Goal: Task Accomplishment & Management: Manage account settings

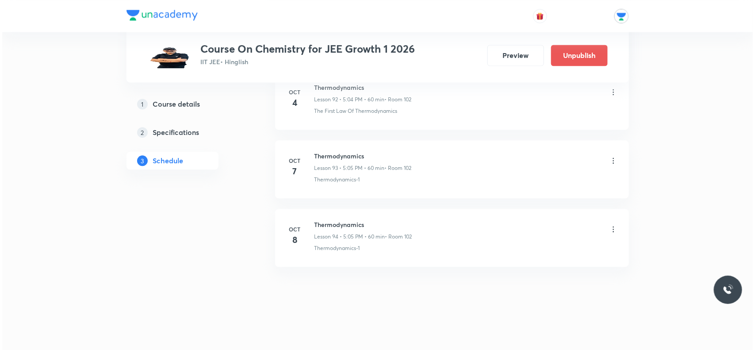
scroll to position [6804, 0]
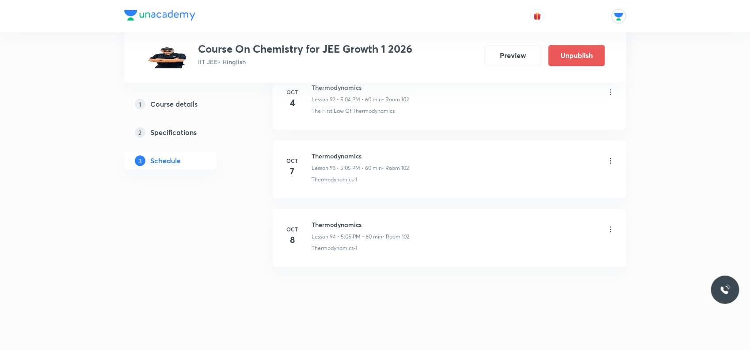
click at [609, 165] on icon at bounding box center [610, 160] width 9 height 9
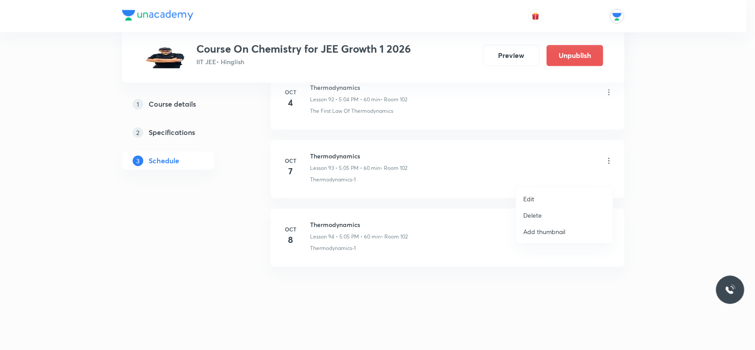
click at [534, 196] on li "Edit" at bounding box center [564, 199] width 97 height 16
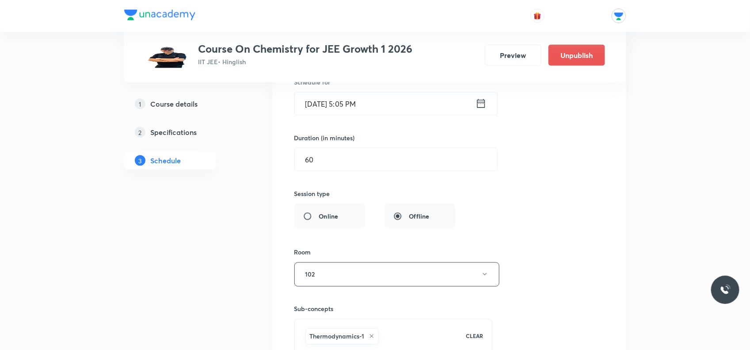
scroll to position [6478, 0]
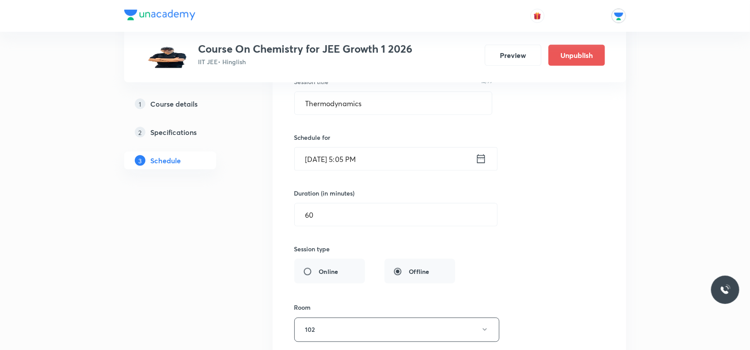
click at [392, 164] on div "Schedule for Oct 7, 2025, 5:05 PM ​" at bounding box center [393, 152] width 198 height 38
click at [389, 169] on input "Oct 7, 2025, 5:05 PM" at bounding box center [385, 159] width 181 height 23
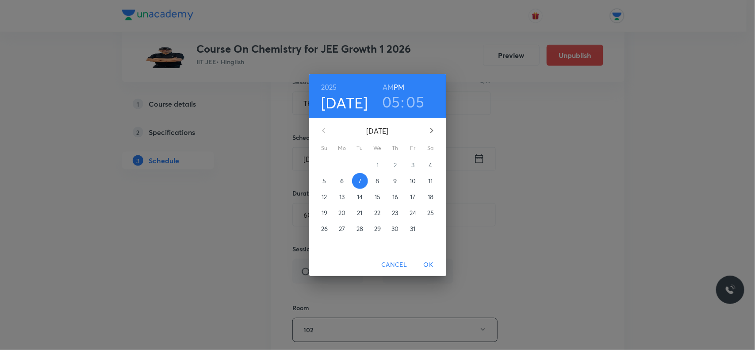
click at [347, 180] on span "6" at bounding box center [342, 180] width 16 height 9
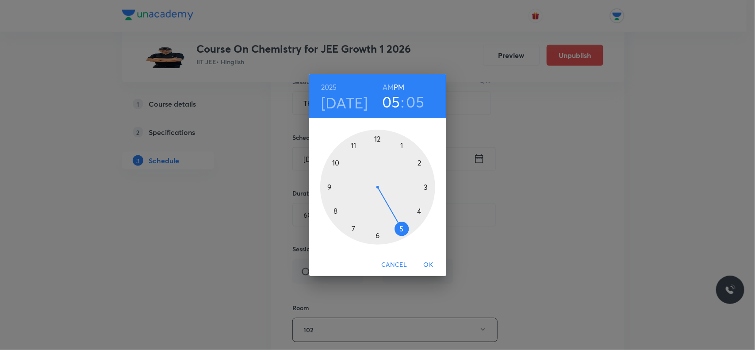
click at [426, 263] on span "OK" at bounding box center [428, 264] width 21 height 11
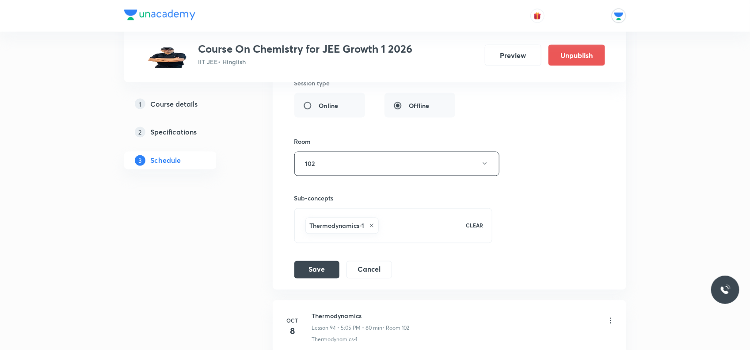
scroll to position [6754, 0]
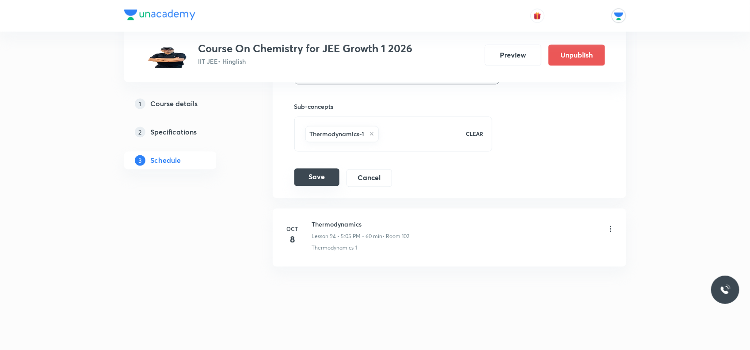
click at [308, 171] on button "Save" at bounding box center [316, 177] width 45 height 18
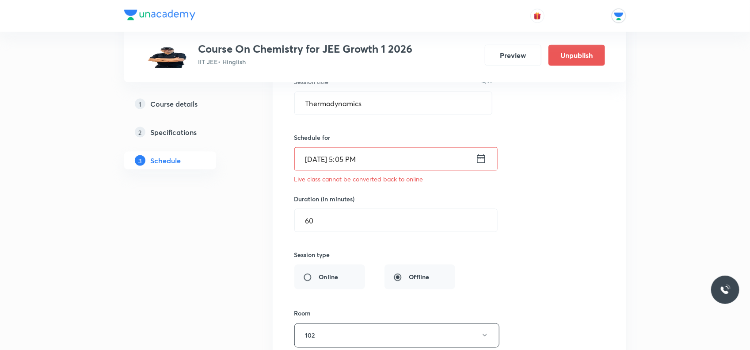
scroll to position [6644, 0]
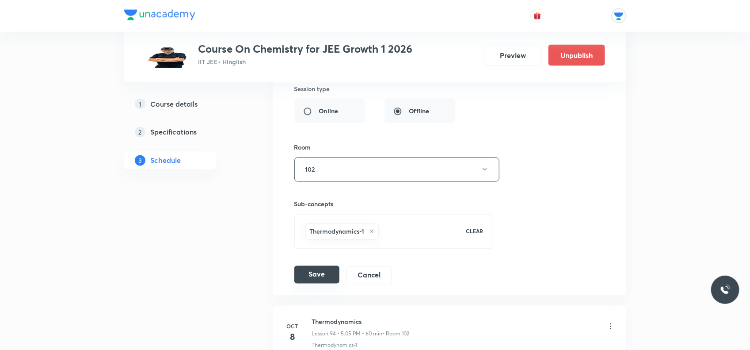
click at [325, 283] on button "Save" at bounding box center [316, 275] width 45 height 18
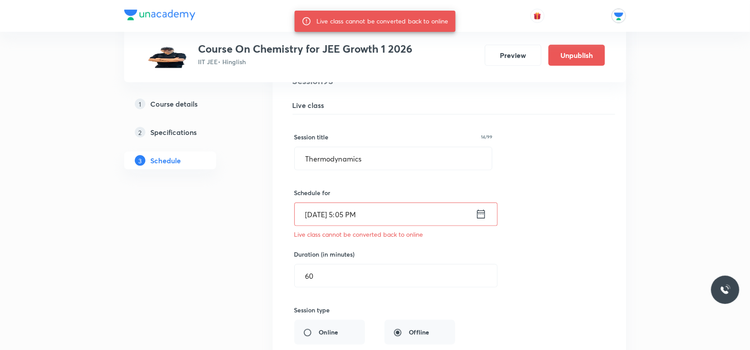
scroll to position [6699, 0]
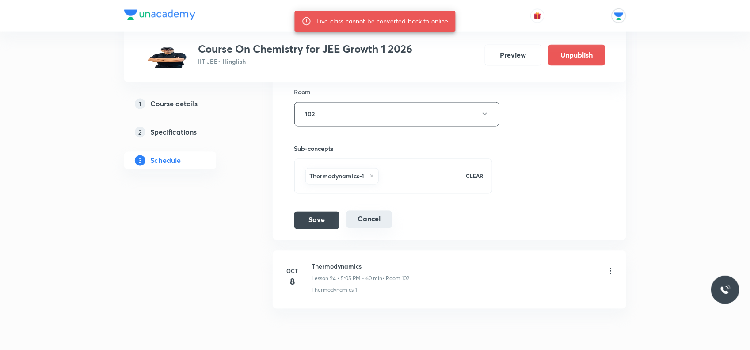
click at [376, 228] on button "Cancel" at bounding box center [370, 219] width 46 height 18
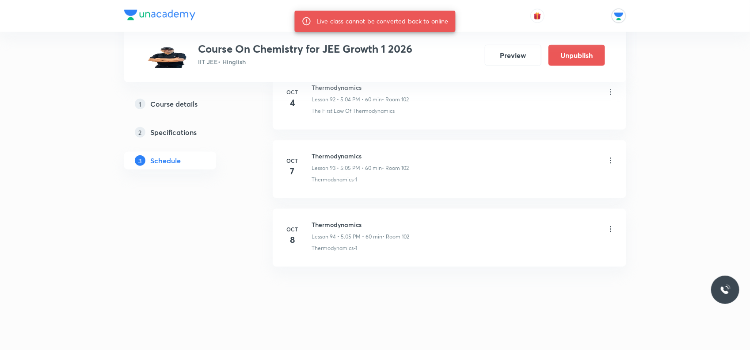
scroll to position [6413, 0]
click at [610, 160] on icon at bounding box center [610, 161] width 1 height 6
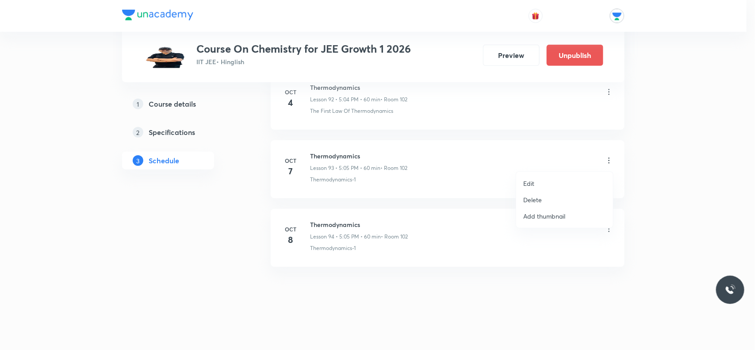
click at [535, 195] on p "Delete" at bounding box center [532, 199] width 19 height 9
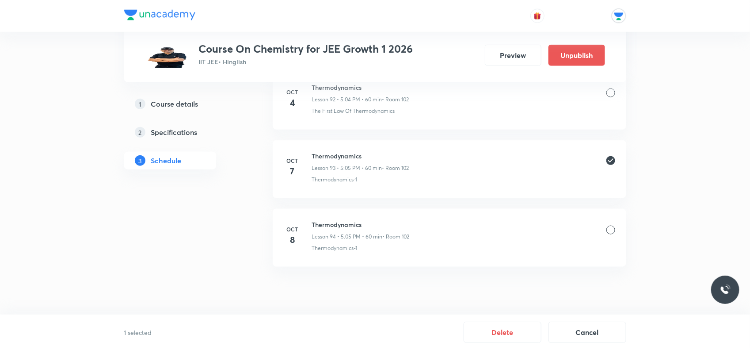
click at [587, 223] on div "Thermodynamics Lesson 94 • 5:05 PM • 60 min • Room 102" at bounding box center [463, 230] width 303 height 21
drag, startPoint x: 610, startPoint y: 222, endPoint x: 609, endPoint y: 235, distance: 13.3
click at [609, 235] on div "Thermodynamics Lesson 94 • 5:05 PM • 60 min • Room 102" at bounding box center [463, 230] width 303 height 21
click at [607, 230] on div at bounding box center [610, 229] width 9 height 9
drag, startPoint x: 366, startPoint y: 220, endPoint x: 308, endPoint y: 221, distance: 57.9
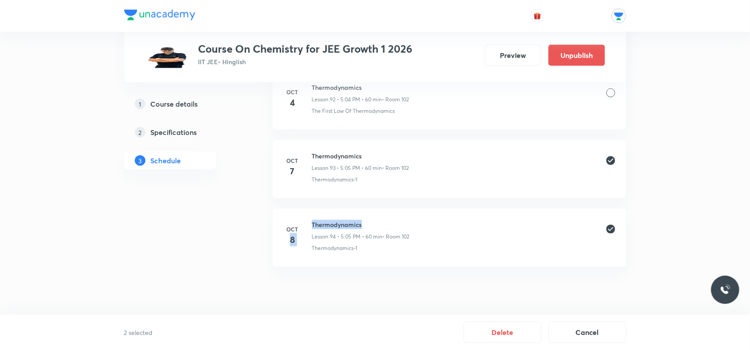
click at [308, 221] on div "Oct 8 Thermodynamics Lesson 94 • 5:05 PM • 60 min • Room 102 Thermodynamics-1" at bounding box center [450, 236] width 332 height 32
click at [333, 221] on h6 "Thermodynamics" at bounding box center [361, 224] width 98 height 9
click at [341, 219] on li "Oct 8 Thermodynamics Lesson 94 • 5:05 PM • 60 min • Room 102 Thermodynamics-1" at bounding box center [450, 238] width 354 height 58
copy h6 "Thermodynamics"
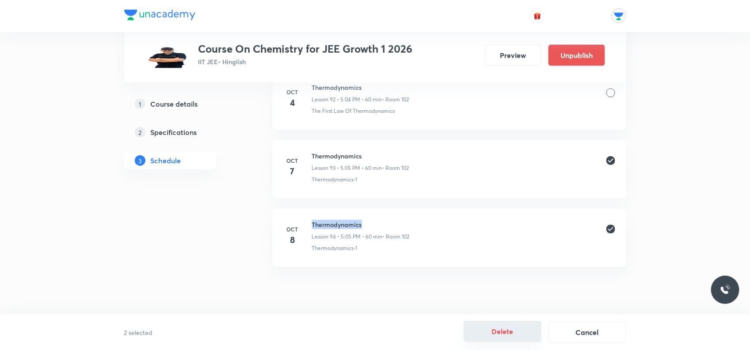
click at [526, 338] on button "Delete" at bounding box center [503, 330] width 78 height 21
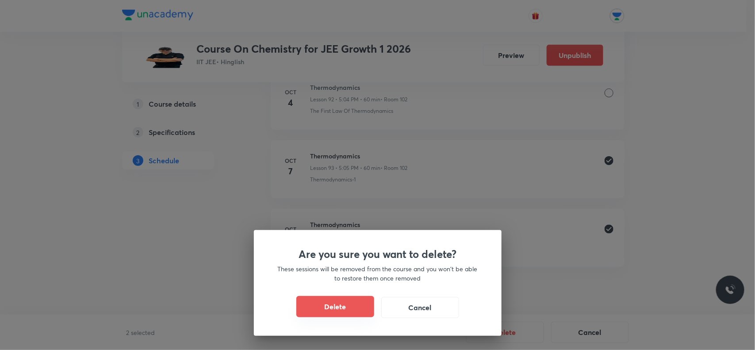
click at [334, 300] on button "Delete" at bounding box center [335, 306] width 78 height 21
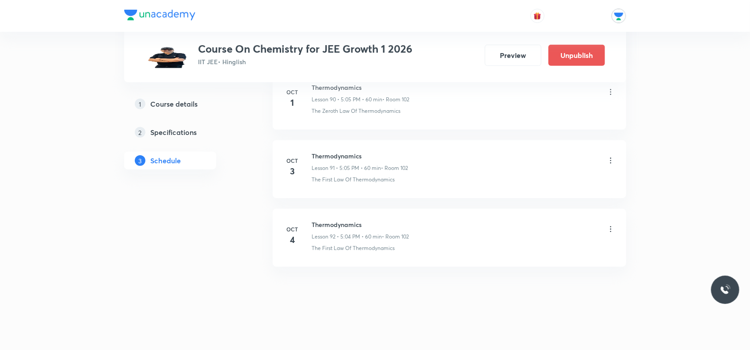
scroll to position [6275, 0]
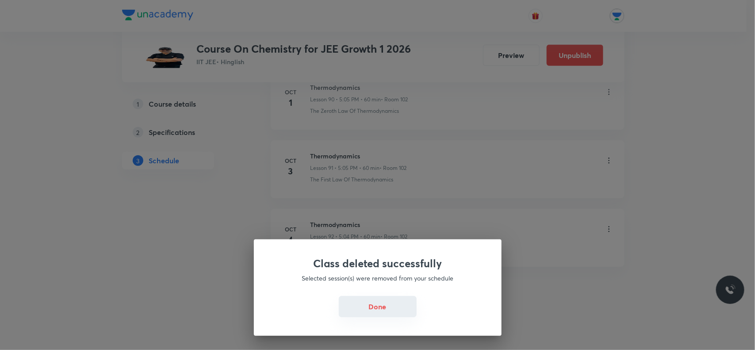
click at [396, 314] on button "Done" at bounding box center [378, 306] width 78 height 21
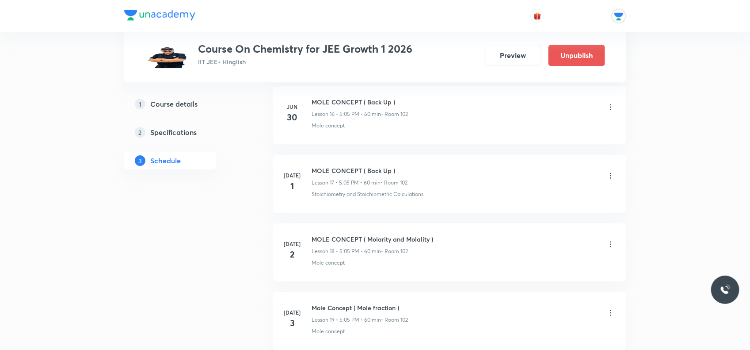
scroll to position [0, 0]
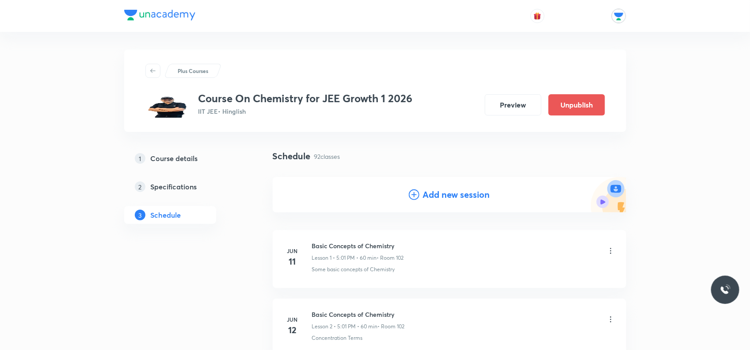
click at [480, 204] on div "Add new session" at bounding box center [450, 194] width 354 height 35
click at [464, 197] on h4 "Add new session" at bounding box center [456, 194] width 67 height 13
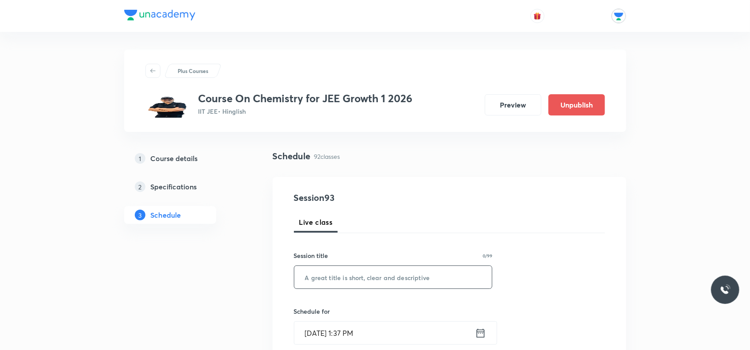
click at [381, 272] on input "text" at bounding box center [393, 277] width 198 height 23
paste input "Thermodynamics"
type input "Thermodynamics"
click at [419, 325] on input "Oct 4, 2025, 1:37 PM" at bounding box center [384, 332] width 181 height 23
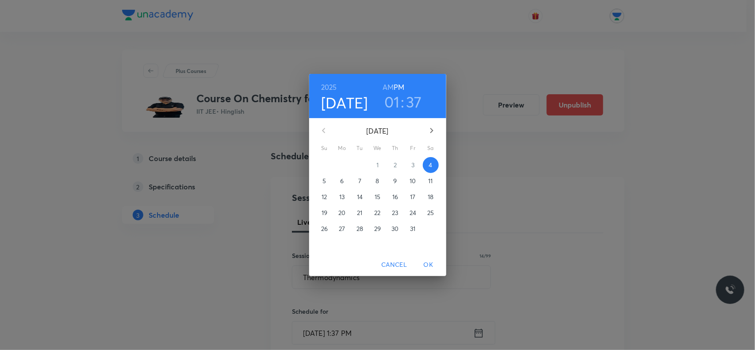
click at [344, 183] on span "6" at bounding box center [342, 180] width 16 height 9
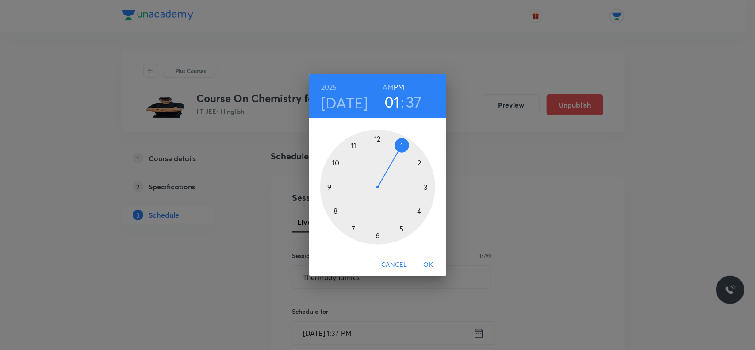
click at [405, 229] on div at bounding box center [377, 187] width 115 height 115
click at [401, 146] on div at bounding box center [377, 187] width 115 height 115
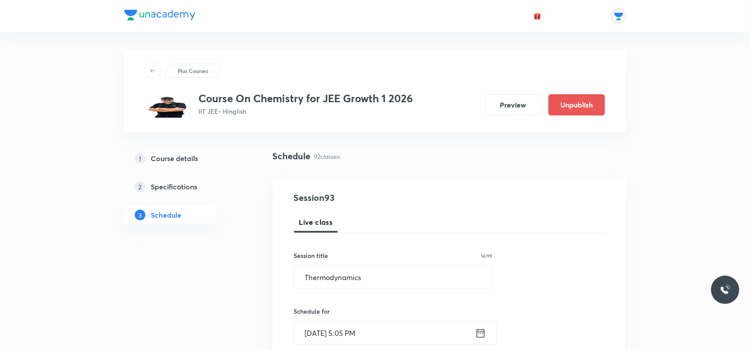
scroll to position [111, 0]
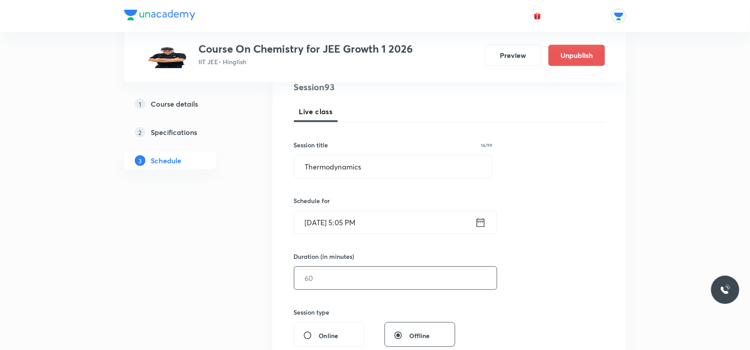
click at [366, 286] on input "text" at bounding box center [395, 278] width 202 height 23
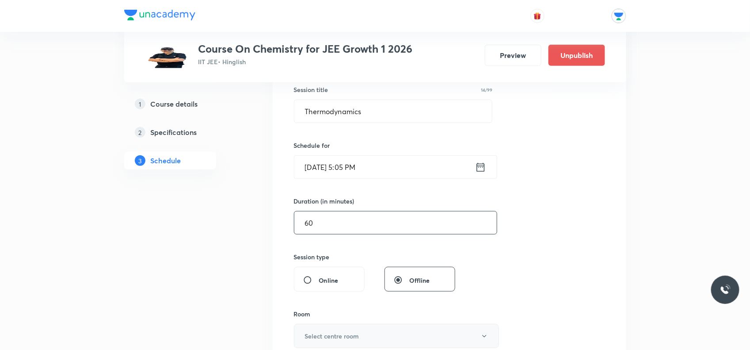
scroll to position [221, 0]
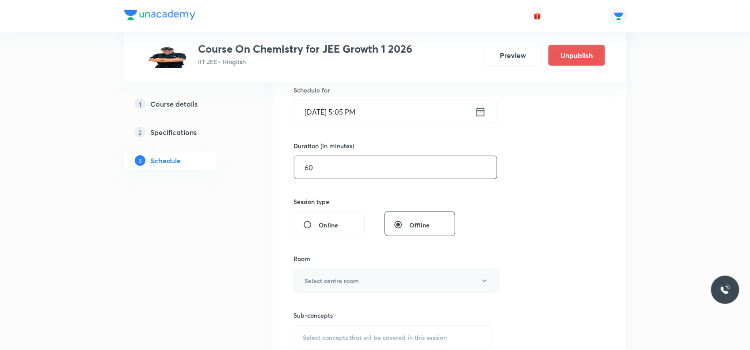
type input "60"
click at [372, 275] on button "Select centre room" at bounding box center [396, 280] width 205 height 24
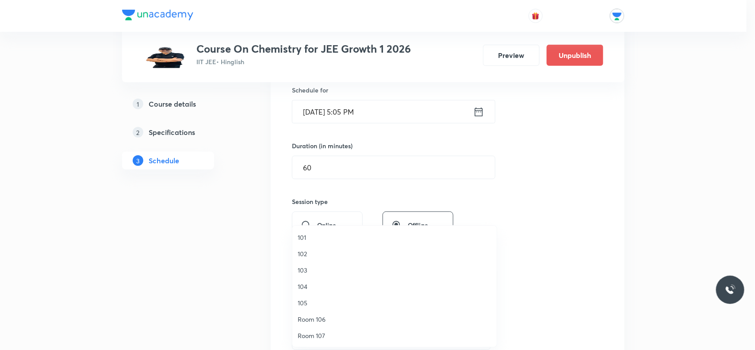
click at [305, 252] on span "102" at bounding box center [394, 253] width 194 height 9
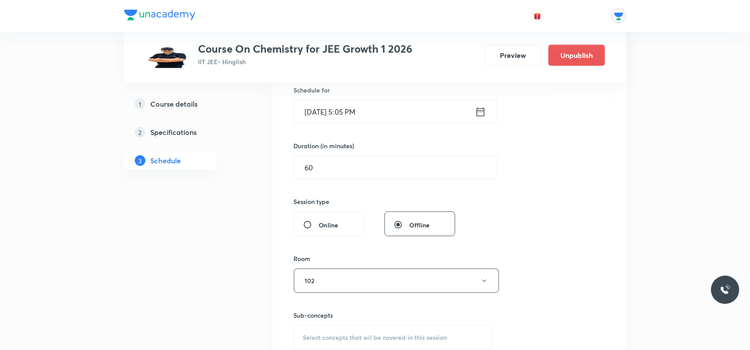
scroll to position [276, 0]
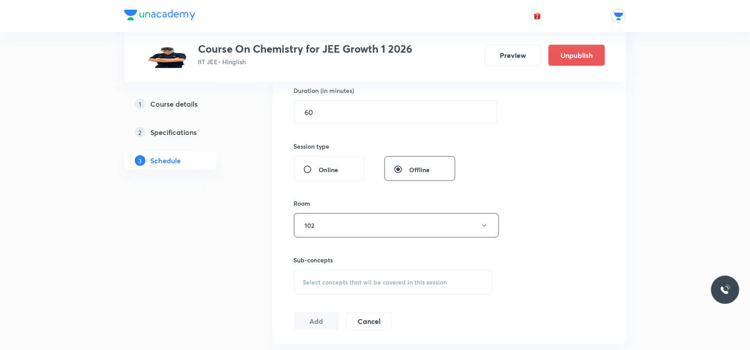
click at [377, 284] on span "Select concepts that wil be covered in this session" at bounding box center [375, 281] width 144 height 7
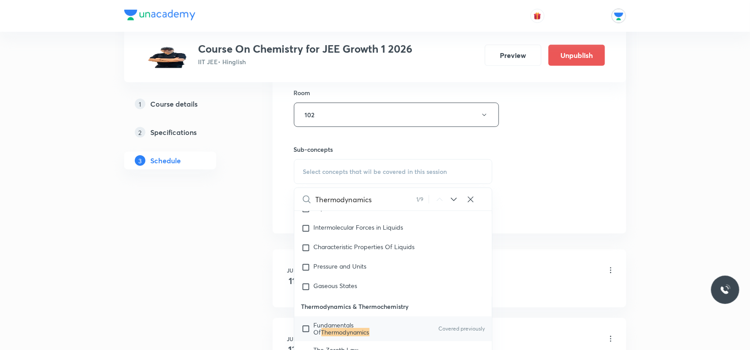
type input "Thermodynamics"
click at [452, 201] on icon at bounding box center [454, 199] width 11 height 11
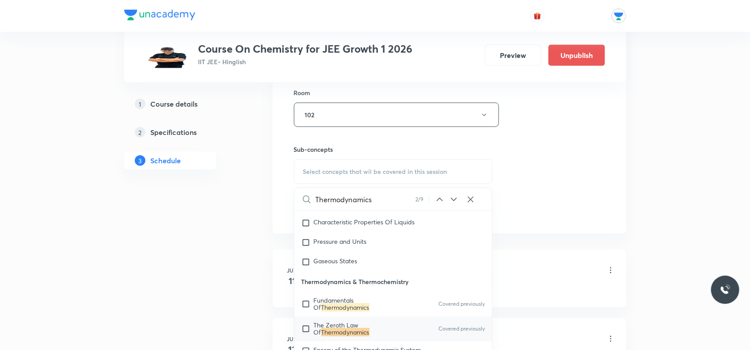
click at [452, 201] on icon at bounding box center [454, 199] width 11 height 11
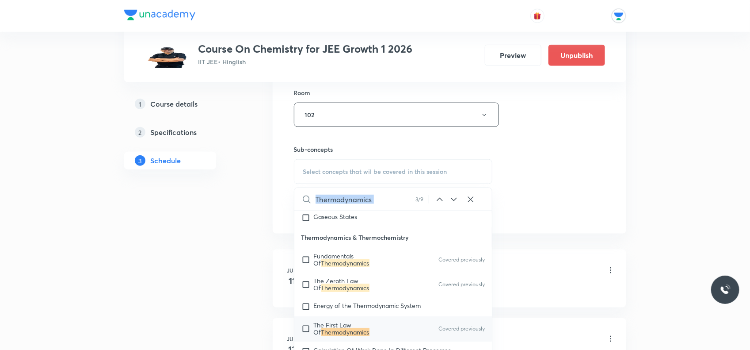
click at [452, 201] on icon at bounding box center [454, 199] width 11 height 11
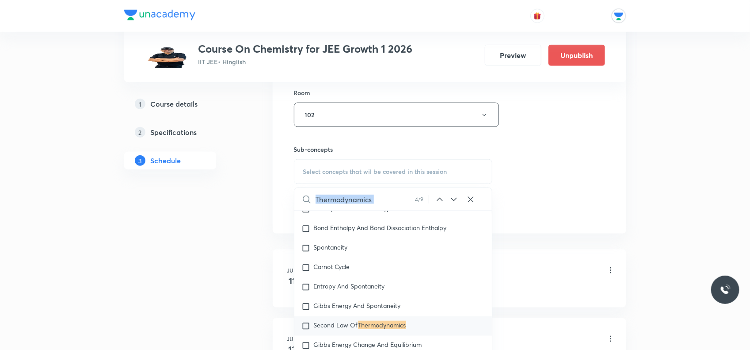
click at [452, 201] on icon at bounding box center [454, 199] width 11 height 11
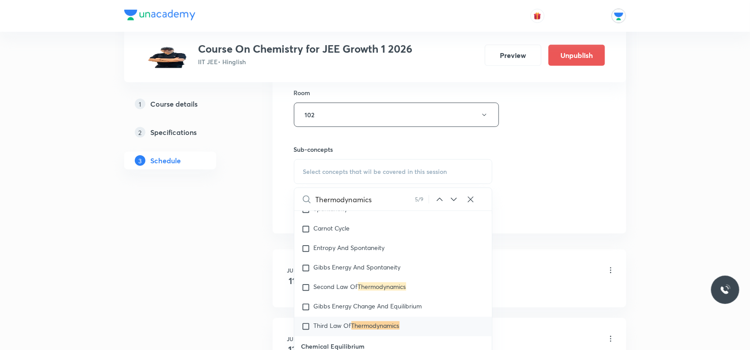
click at [452, 201] on icon at bounding box center [454, 199] width 11 height 11
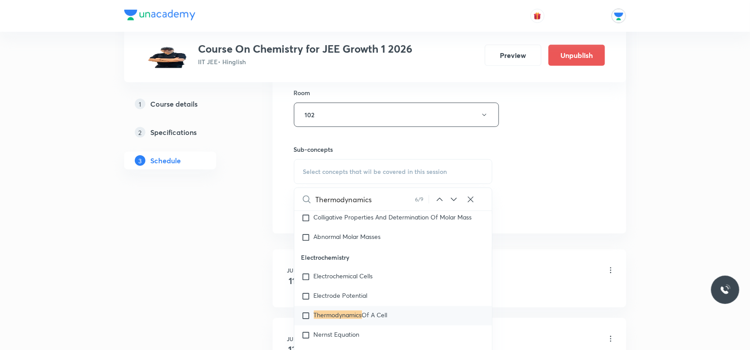
click at [456, 198] on icon at bounding box center [454, 199] width 11 height 11
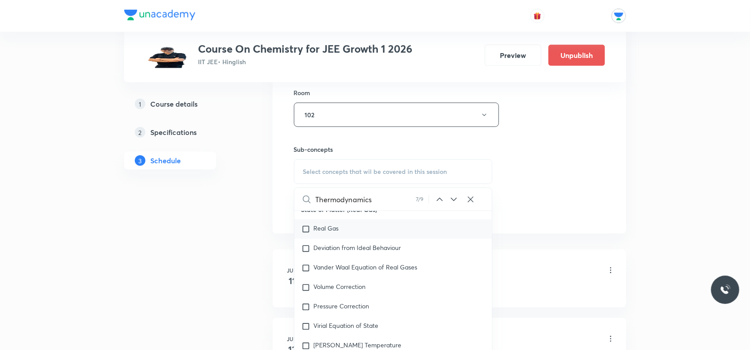
scroll to position [4921, 0]
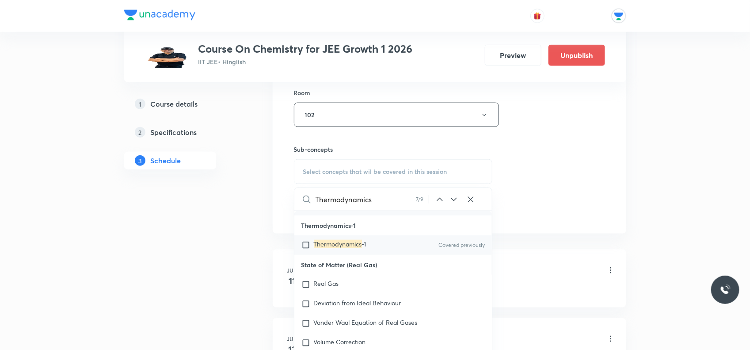
click at [380, 250] on div "Thermodynamics -1 Covered previously" at bounding box center [393, 244] width 198 height 19
checkbox input "true"
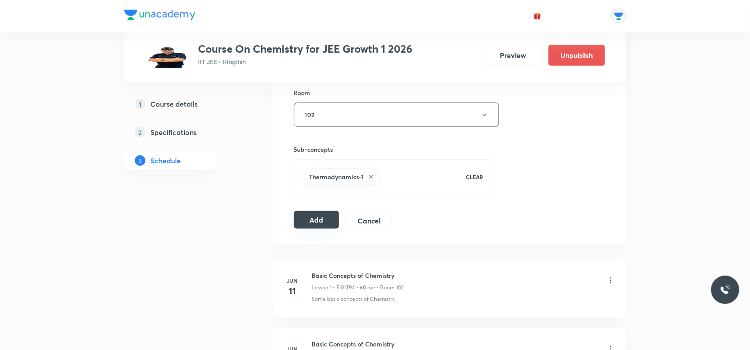
click at [326, 222] on button "Add" at bounding box center [317, 220] width 46 height 18
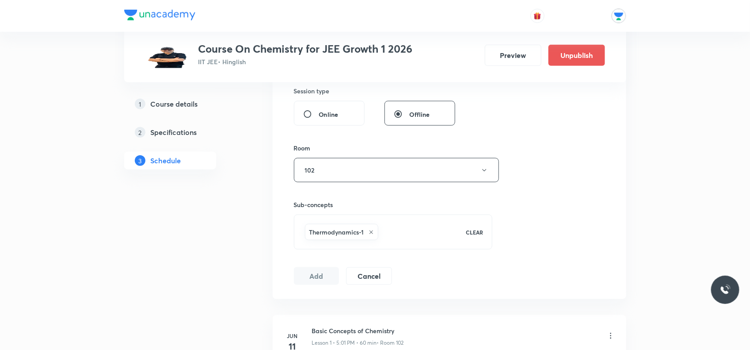
scroll to position [55, 0]
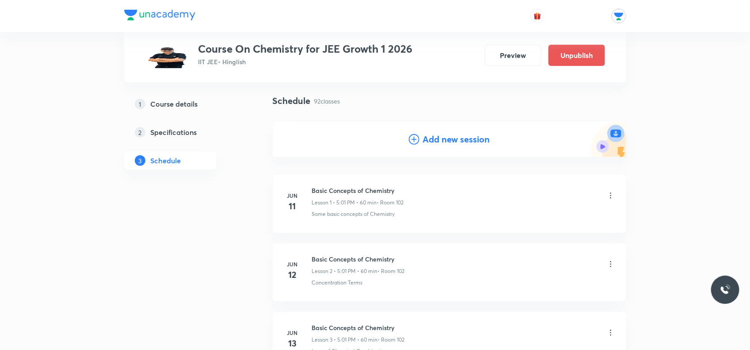
click at [449, 138] on h4 "Add new session" at bounding box center [456, 139] width 67 height 13
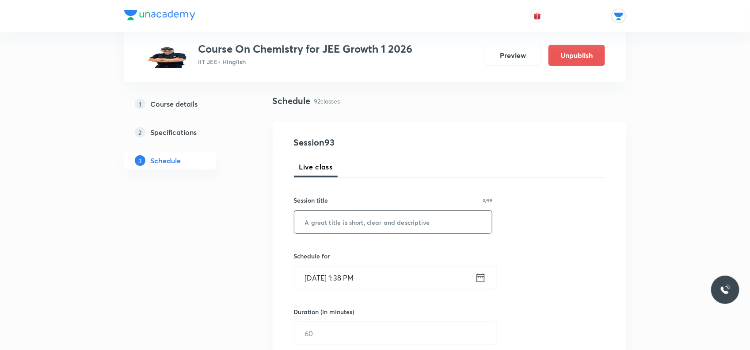
click at [355, 226] on input "text" at bounding box center [393, 221] width 198 height 23
paste input "Thermodynamics"
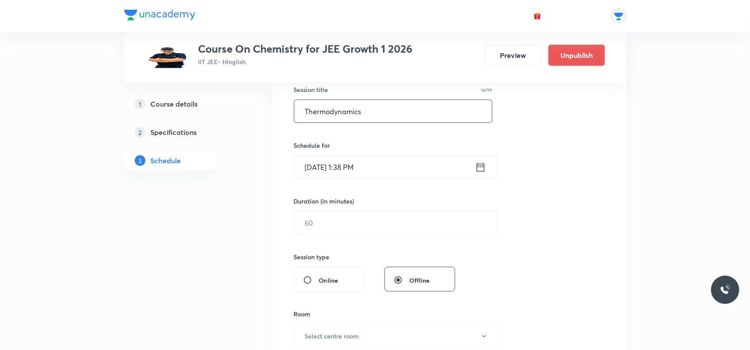
type input "Thermodynamics"
click at [387, 166] on input "Oct 4, 2025, 1:38 PM" at bounding box center [384, 167] width 181 height 23
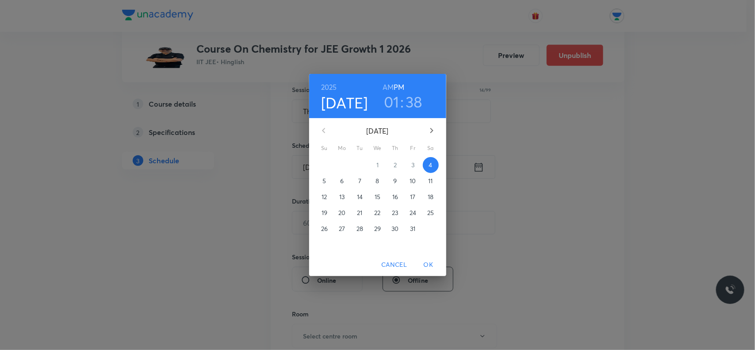
click at [359, 175] on button "7" at bounding box center [360, 181] width 16 height 16
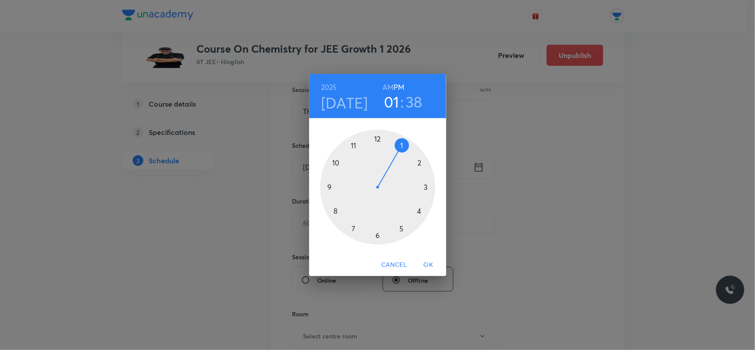
click at [403, 230] on div at bounding box center [377, 187] width 115 height 115
click at [403, 144] on div at bounding box center [377, 187] width 115 height 115
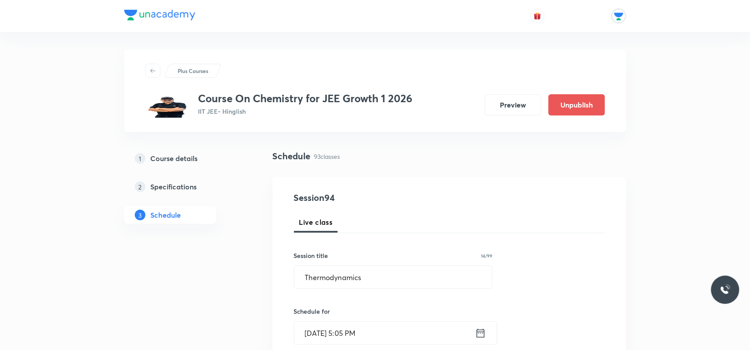
scroll to position [111, 0]
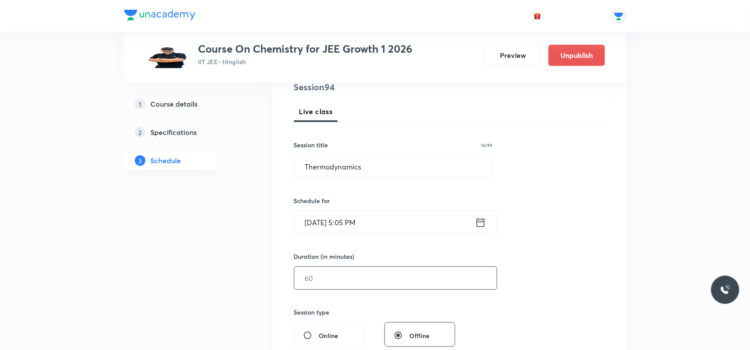
click at [391, 267] on input "text" at bounding box center [395, 278] width 202 height 23
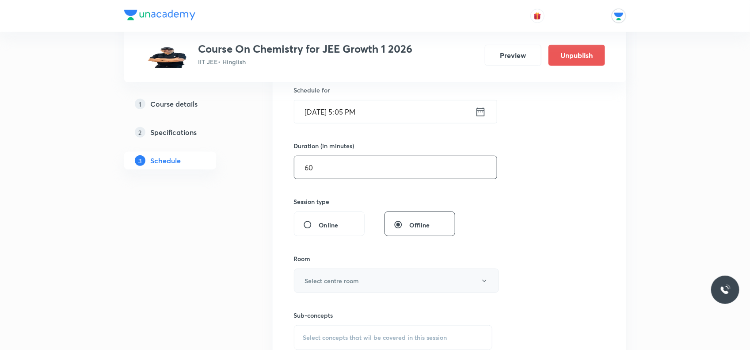
type input "60"
click at [377, 282] on button "Select centre room" at bounding box center [396, 280] width 205 height 24
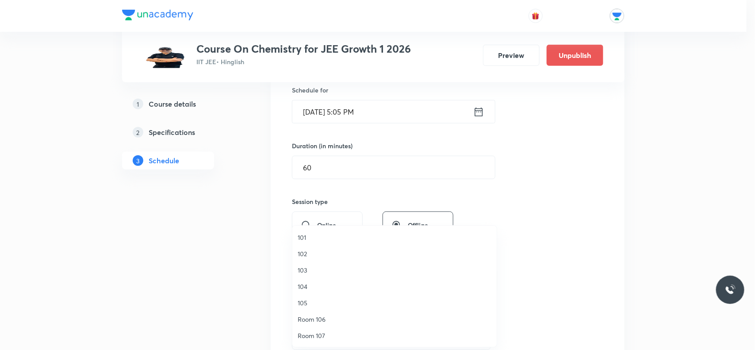
click at [305, 270] on span "103" at bounding box center [394, 269] width 194 height 9
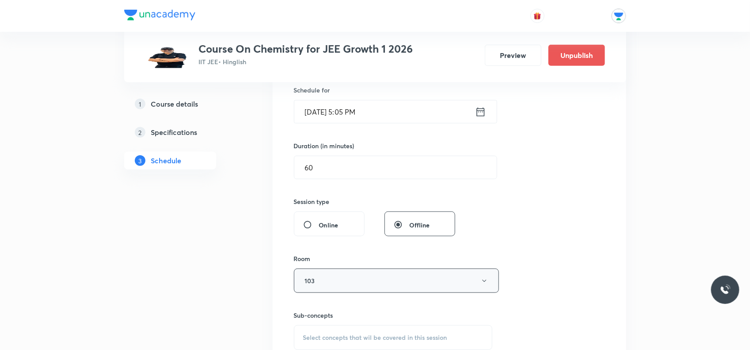
click at [317, 276] on button "103" at bounding box center [396, 280] width 205 height 24
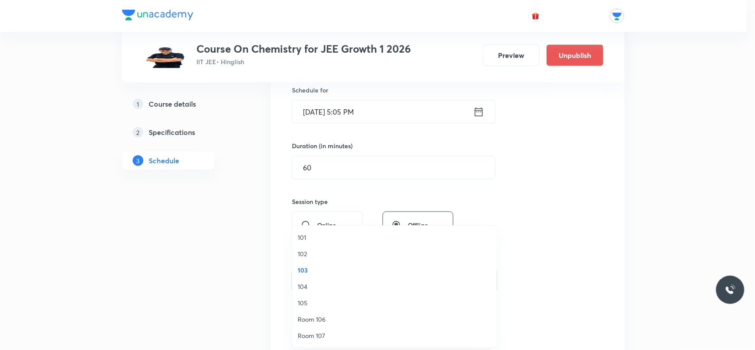
click at [302, 251] on span "102" at bounding box center [394, 253] width 194 height 9
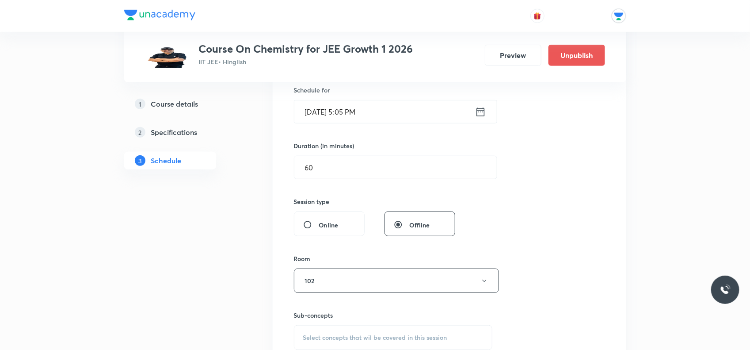
scroll to position [276, 0]
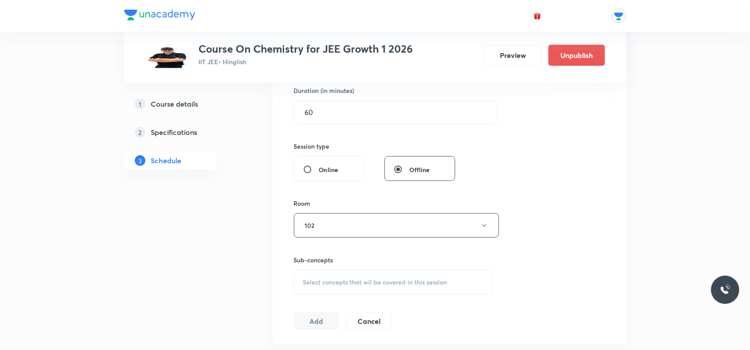
click at [326, 284] on span "Select concepts that wil be covered in this session" at bounding box center [375, 281] width 144 height 7
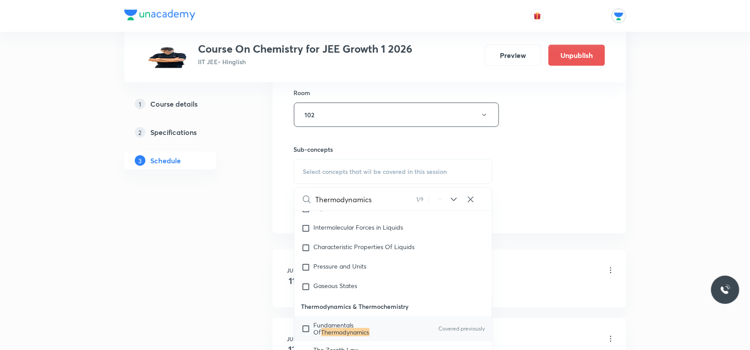
scroll to position [442, 0]
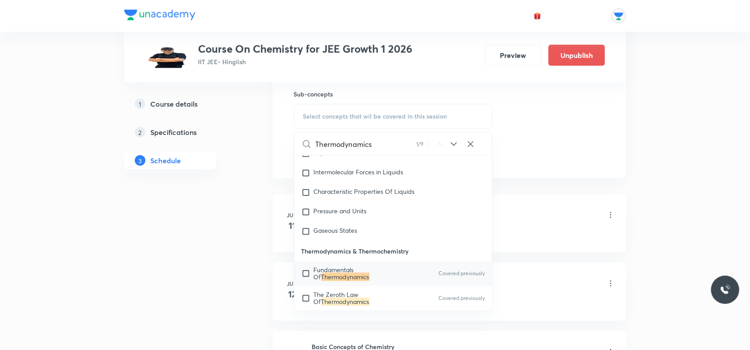
type input "Thermodynamics"
click at [456, 143] on icon at bounding box center [454, 144] width 11 height 11
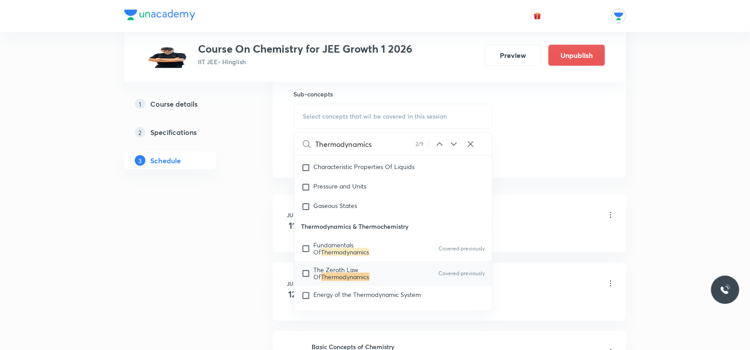
click at [456, 143] on icon at bounding box center [454, 144] width 11 height 11
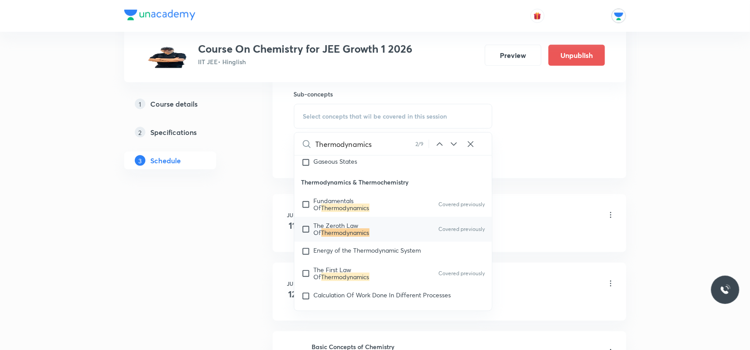
click at [456, 143] on icon at bounding box center [454, 144] width 11 height 11
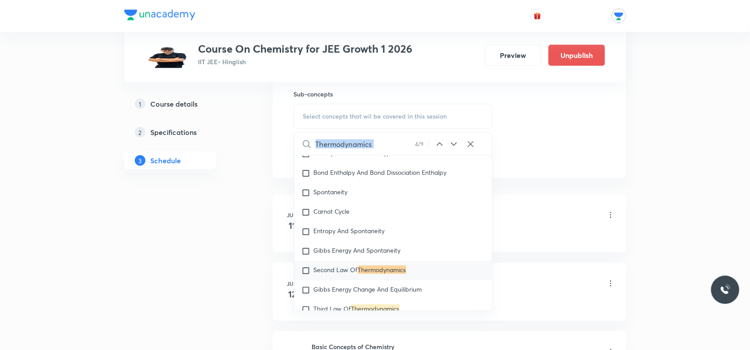
click at [456, 143] on icon at bounding box center [454, 144] width 11 height 11
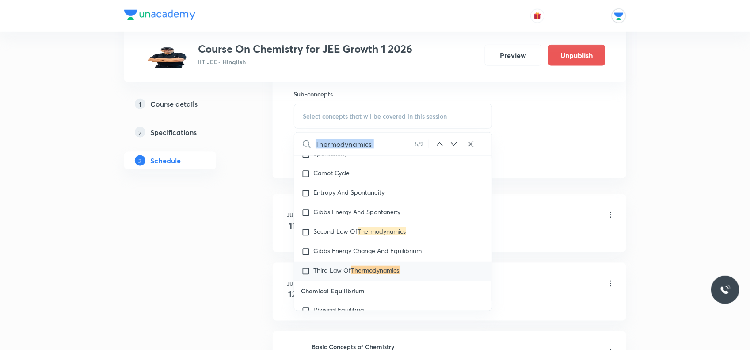
click at [456, 143] on icon at bounding box center [454, 144] width 11 height 11
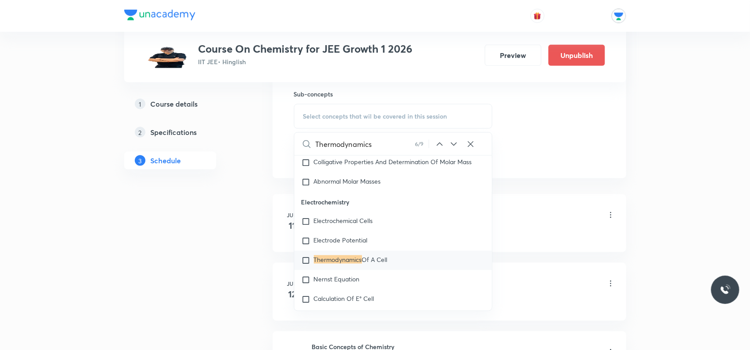
click at [456, 143] on icon at bounding box center [454, 144] width 11 height 11
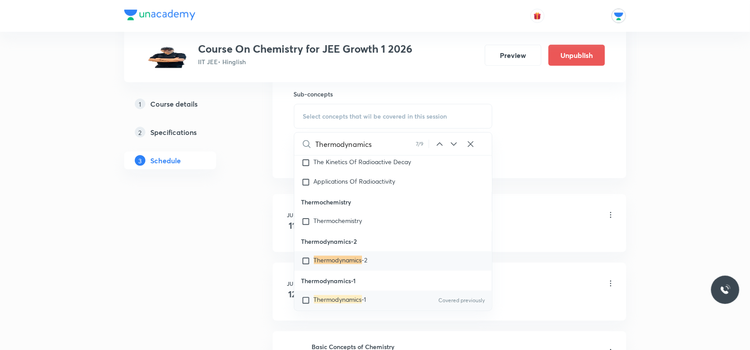
click at [357, 303] on mark "Thermodynamics" at bounding box center [338, 299] width 48 height 8
checkbox input "true"
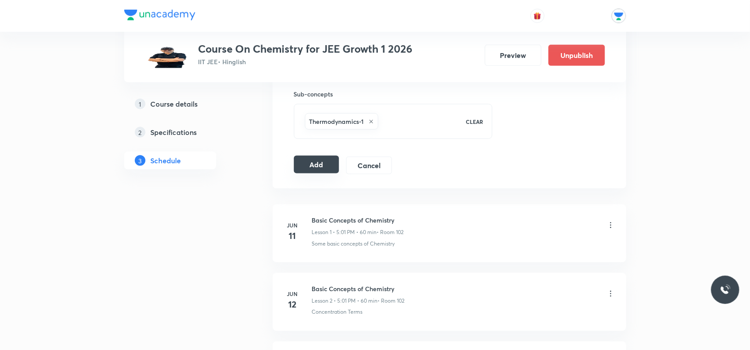
click at [320, 166] on button "Add" at bounding box center [317, 165] width 46 height 18
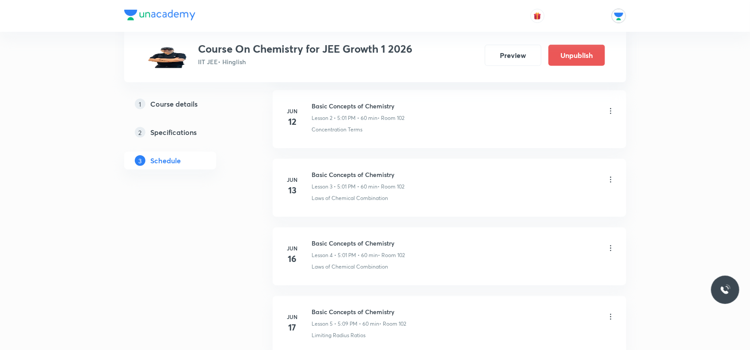
scroll to position [0, 0]
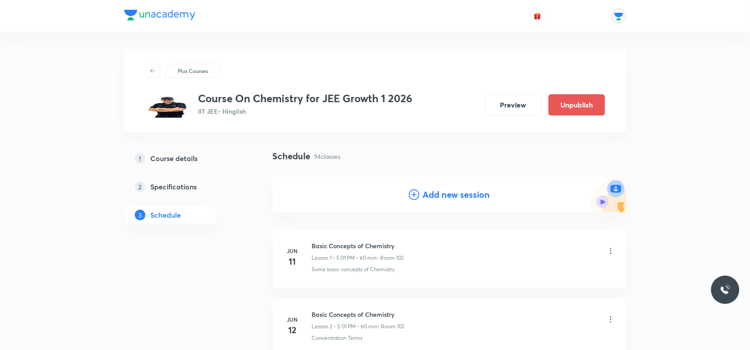
click at [435, 200] on h4 "Add new session" at bounding box center [456, 194] width 67 height 13
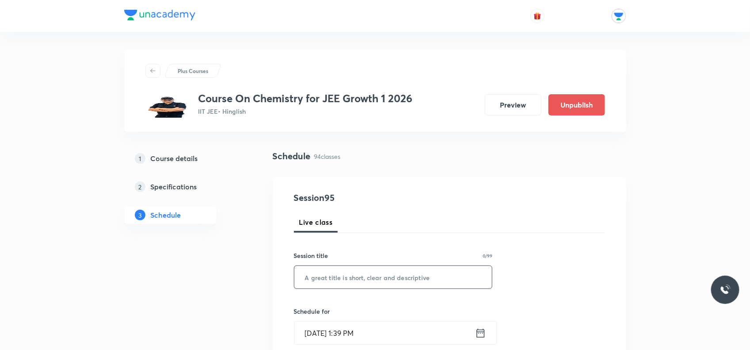
click at [348, 286] on input "text" at bounding box center [393, 277] width 198 height 23
paste input "Thermodynamics"
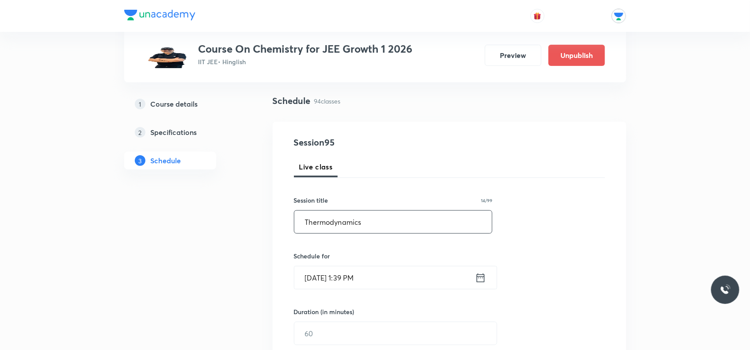
type input "Thermodynamics"
click at [381, 284] on input "Oct 4, 2025, 1:39 PM" at bounding box center [384, 277] width 181 height 23
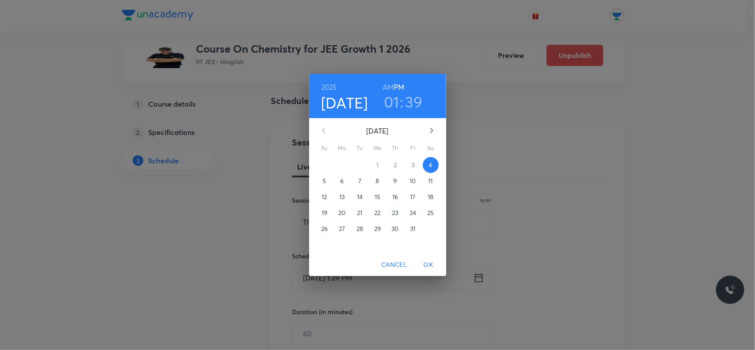
click at [377, 177] on p "8" at bounding box center [377, 180] width 4 height 9
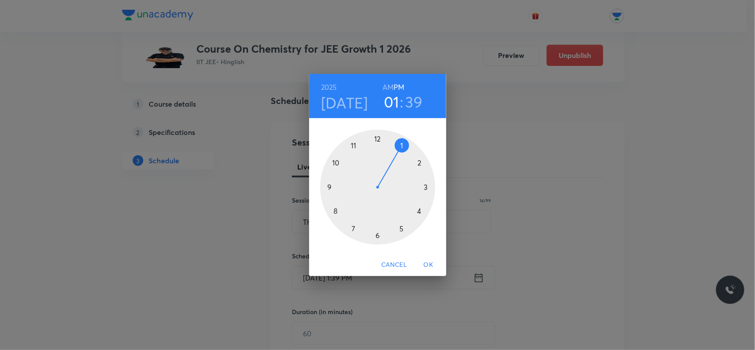
click at [404, 227] on div at bounding box center [377, 187] width 115 height 115
click at [402, 140] on div at bounding box center [377, 187] width 115 height 115
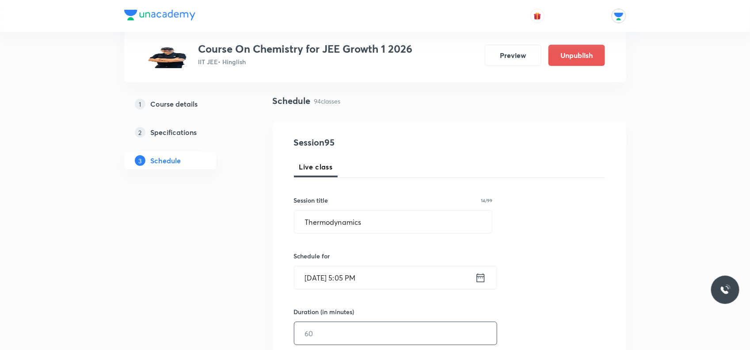
click at [355, 332] on input "text" at bounding box center [395, 333] width 202 height 23
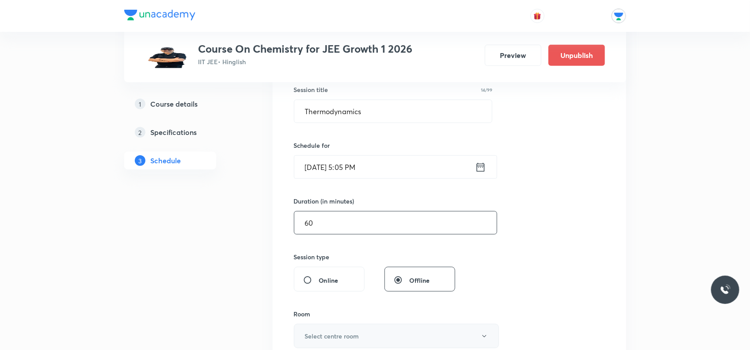
type input "60"
click at [354, 337] on h6 "Select centre room" at bounding box center [332, 335] width 54 height 9
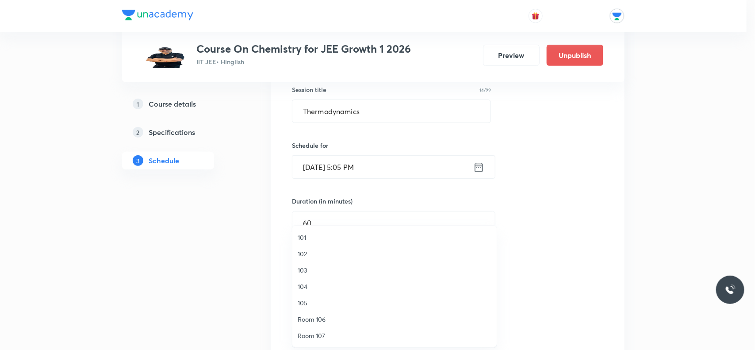
click at [304, 253] on span "102" at bounding box center [394, 253] width 194 height 9
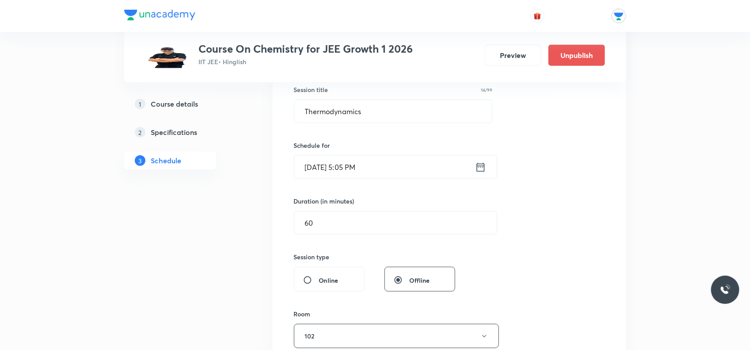
scroll to position [276, 0]
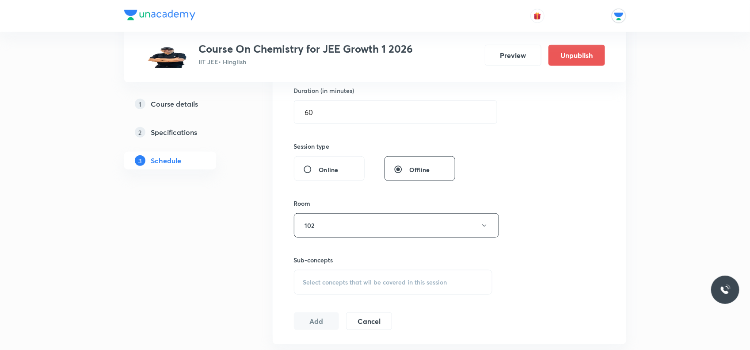
click at [336, 281] on span "Select concepts that wil be covered in this session" at bounding box center [375, 281] width 144 height 7
type input "v"
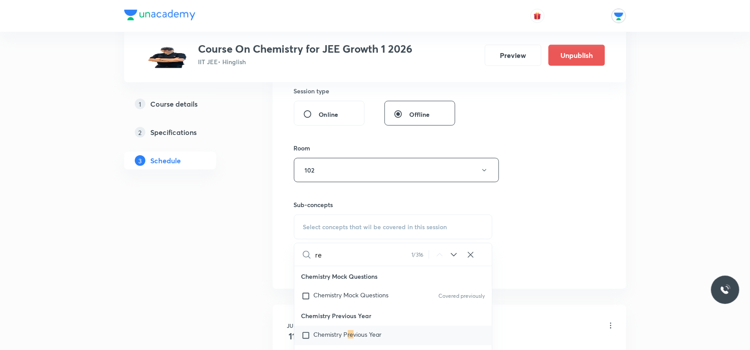
type input "r"
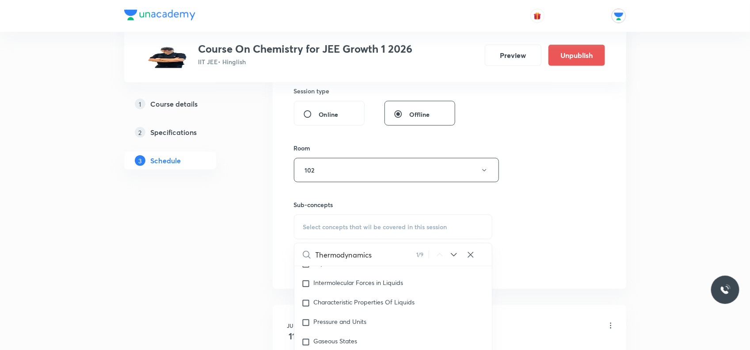
scroll to position [442, 0]
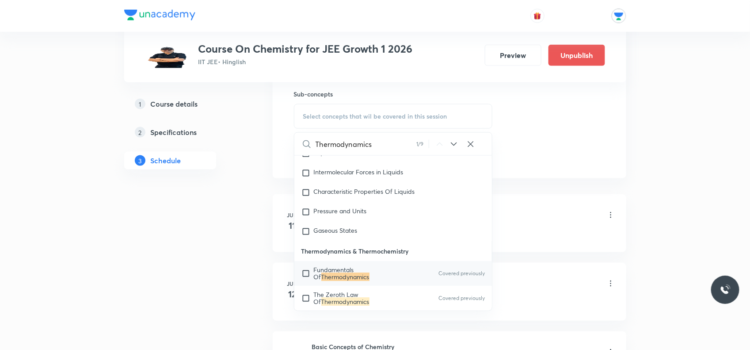
type input "Thermodynamics"
click at [456, 146] on icon at bounding box center [454, 144] width 11 height 11
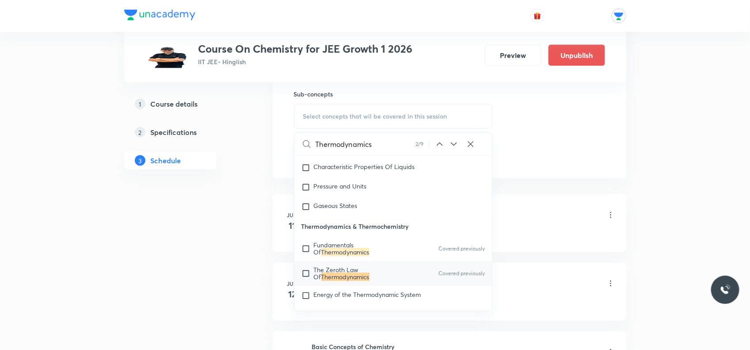
click at [456, 146] on icon at bounding box center [454, 144] width 11 height 11
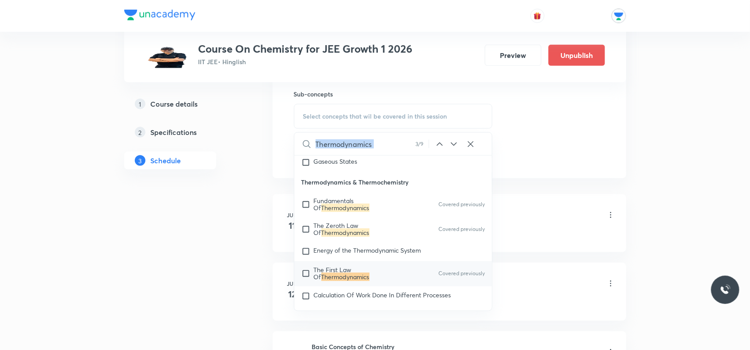
click at [456, 146] on icon at bounding box center [454, 144] width 11 height 11
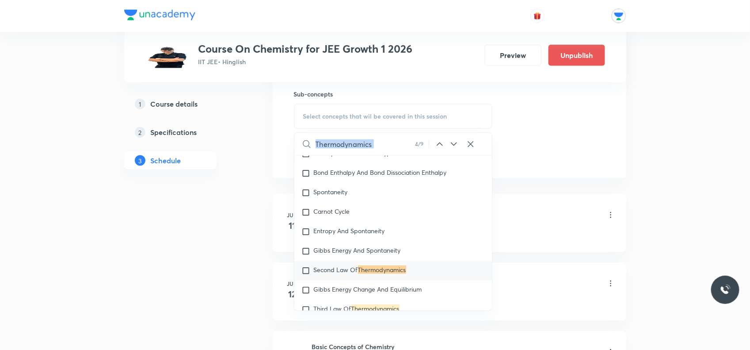
click at [456, 146] on icon at bounding box center [454, 144] width 11 height 11
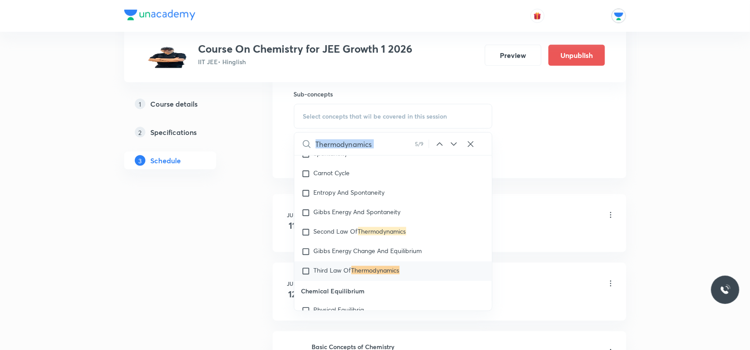
click at [456, 146] on icon at bounding box center [454, 144] width 11 height 11
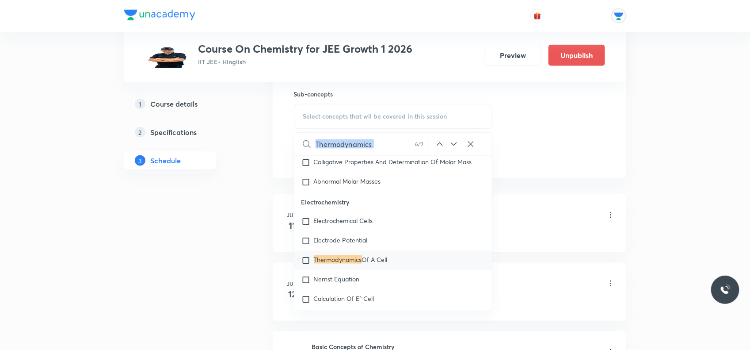
click at [456, 146] on icon at bounding box center [454, 144] width 11 height 11
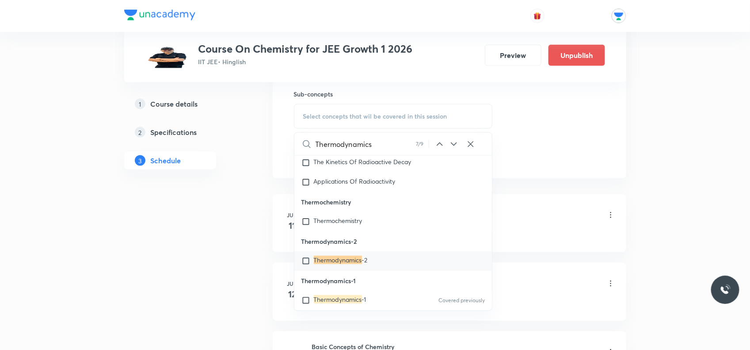
click at [297, 303] on div "Thermodynamics -1 Covered previously" at bounding box center [393, 299] width 198 height 19
checkbox input "true"
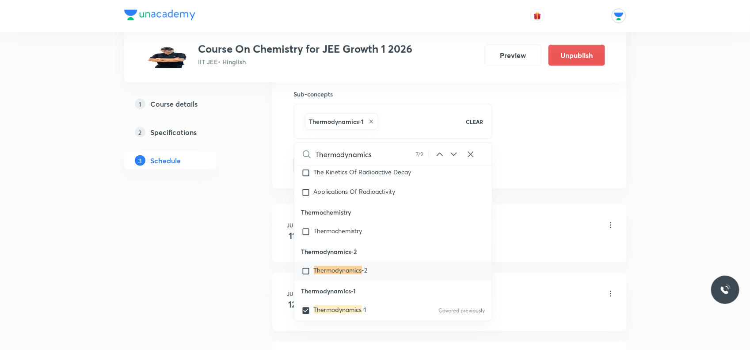
drag, startPoint x: 99, startPoint y: 242, endPoint x: 104, endPoint y: 241, distance: 4.6
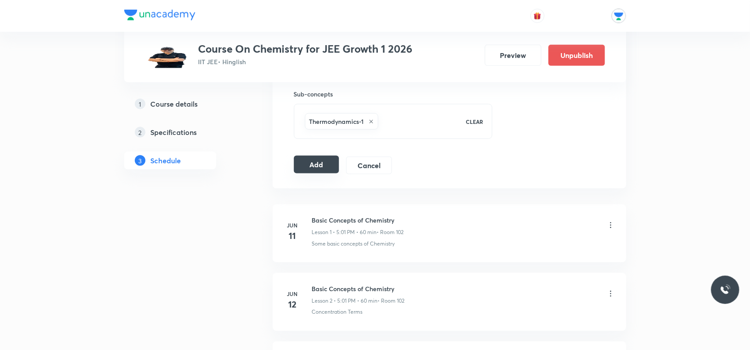
click at [318, 164] on button "Add" at bounding box center [317, 165] width 46 height 18
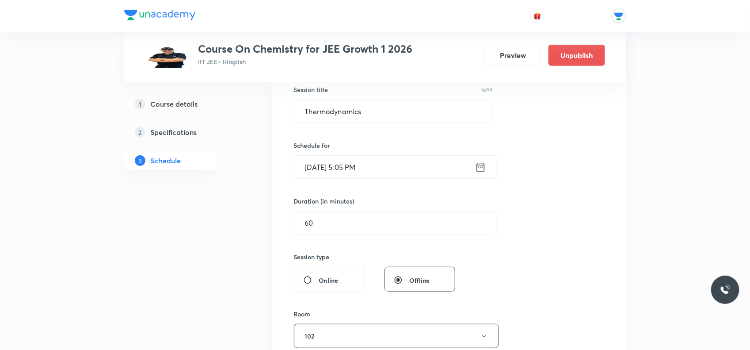
scroll to position [55, 0]
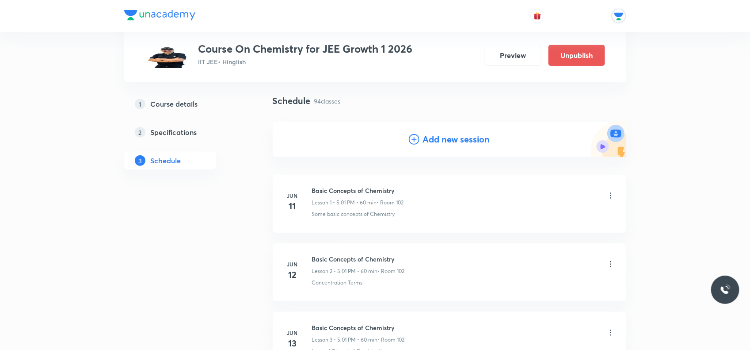
click at [436, 136] on h4 "Add new session" at bounding box center [456, 139] width 67 height 13
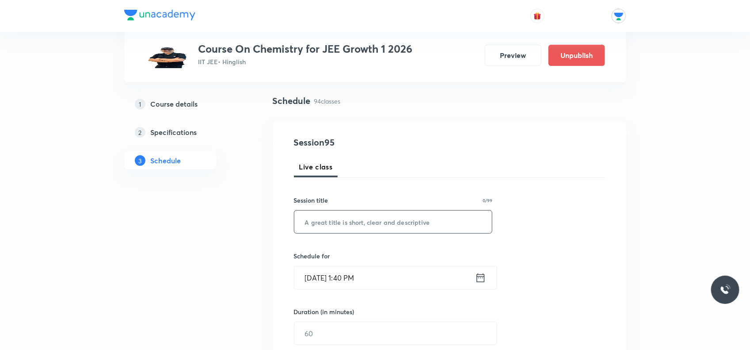
click at [389, 211] on input "text" at bounding box center [393, 221] width 198 height 23
click at [463, 159] on div "Live class" at bounding box center [449, 166] width 311 height 21
click at [449, 143] on h4 "Session 96" at bounding box center [374, 142] width 161 height 13
click at [448, 143] on h4 "Session 96" at bounding box center [374, 142] width 161 height 13
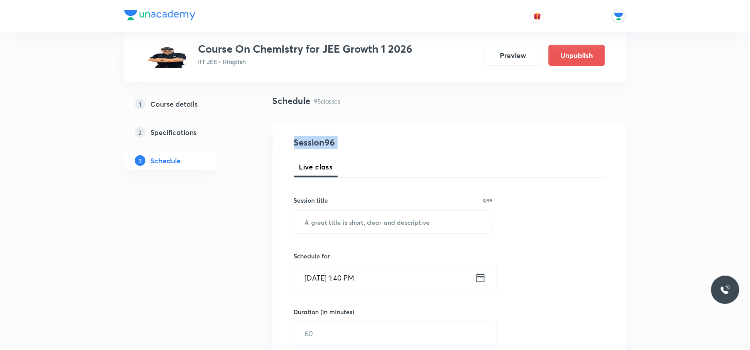
click at [448, 143] on h4 "Session 96" at bounding box center [374, 142] width 161 height 13
click at [432, 224] on input "text" at bounding box center [393, 221] width 198 height 23
paste input "Thermodynamics"
type input "Thermodynamics"
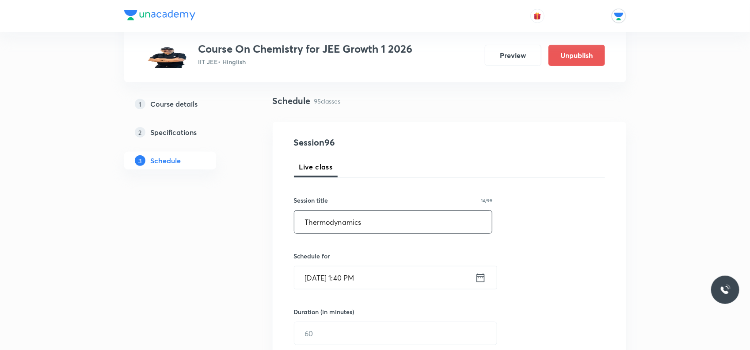
click at [377, 268] on input "Oct 4, 2025, 1:40 PM" at bounding box center [384, 277] width 181 height 23
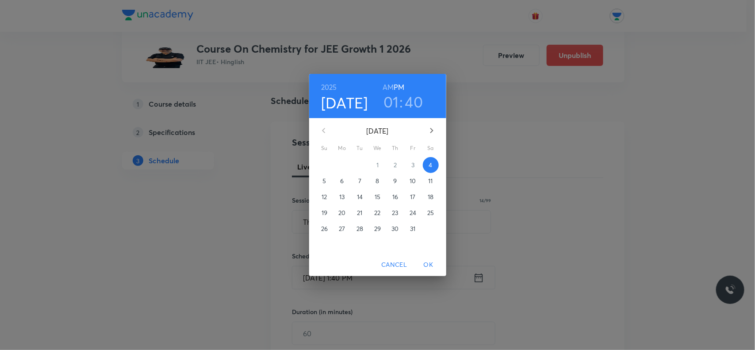
click at [394, 187] on button "9" at bounding box center [395, 181] width 16 height 16
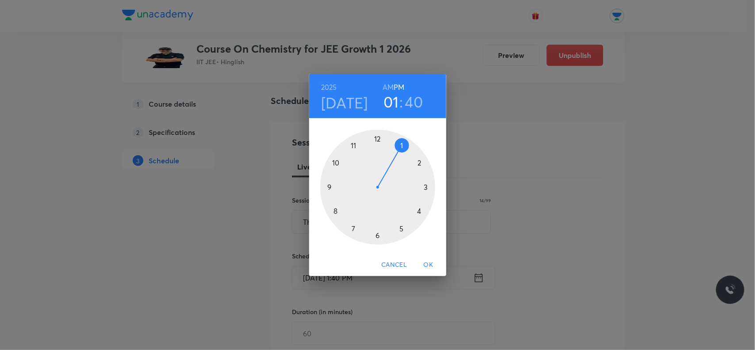
click at [407, 232] on div at bounding box center [377, 187] width 115 height 115
click at [405, 145] on div at bounding box center [377, 187] width 115 height 115
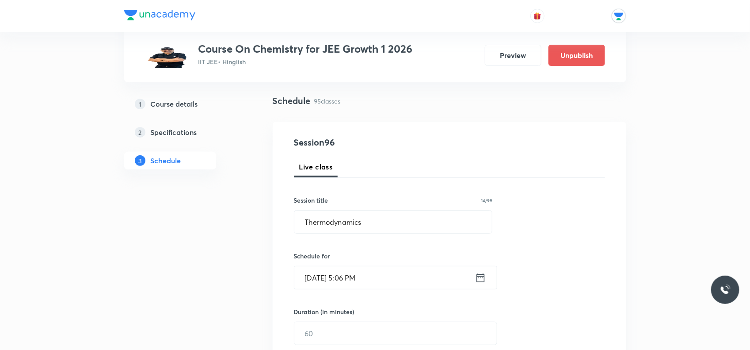
click at [409, 272] on input "Oct 9, 2025, 5:06 PM" at bounding box center [384, 277] width 181 height 23
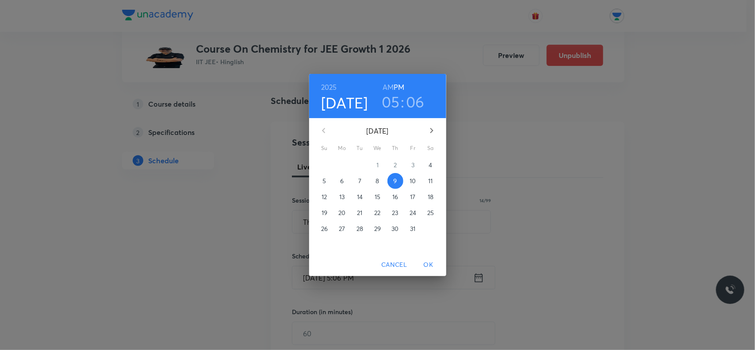
click at [423, 93] on h3 "06" at bounding box center [415, 101] width 19 height 19
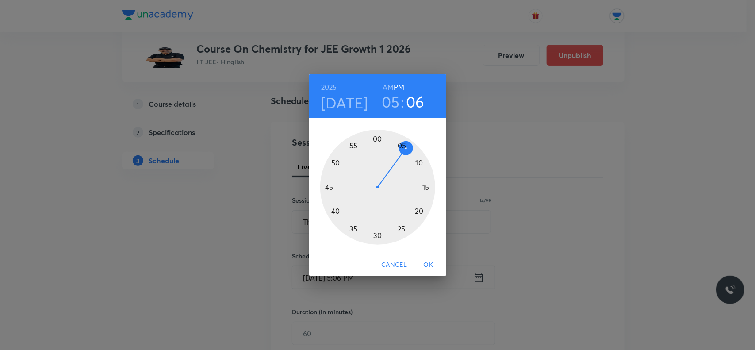
click at [401, 144] on div at bounding box center [377, 187] width 115 height 115
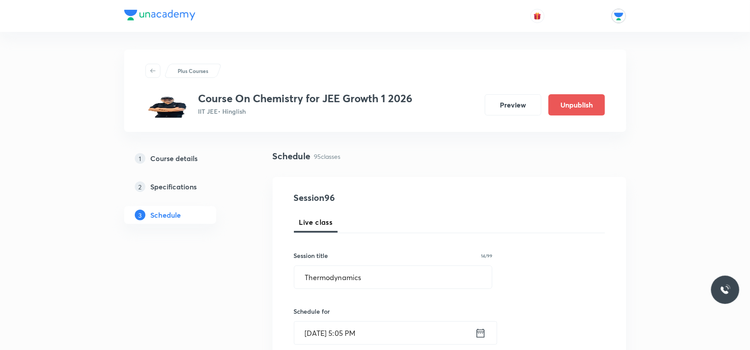
scroll to position [111, 0]
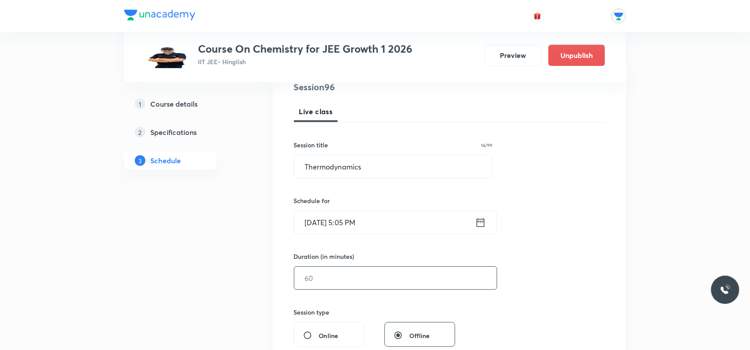
click at [415, 288] on input "text" at bounding box center [395, 278] width 202 height 23
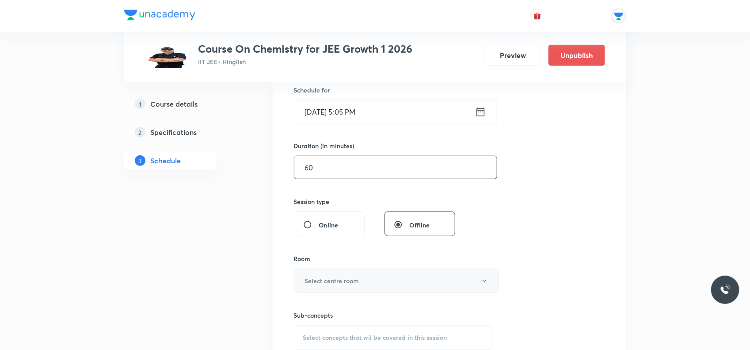
type input "60"
click at [380, 283] on button "Select centre room" at bounding box center [396, 280] width 205 height 24
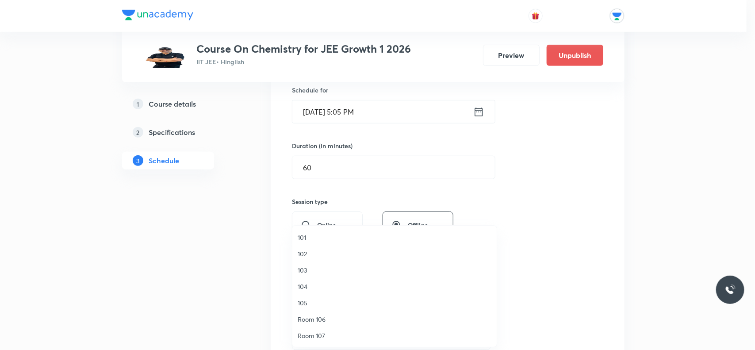
click at [299, 247] on li "102" at bounding box center [394, 253] width 204 height 16
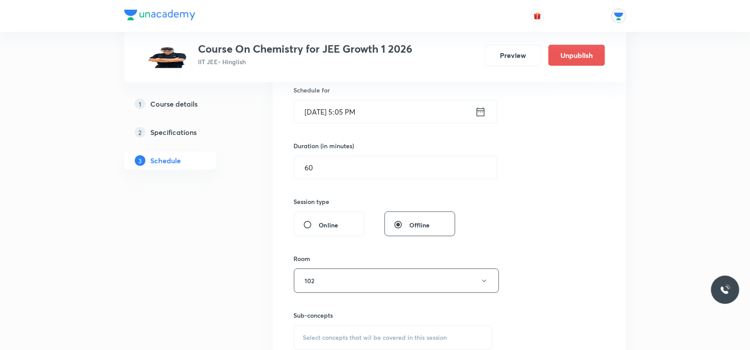
click at [321, 341] on span "Select concepts that wil be covered in this session" at bounding box center [375, 337] width 144 height 7
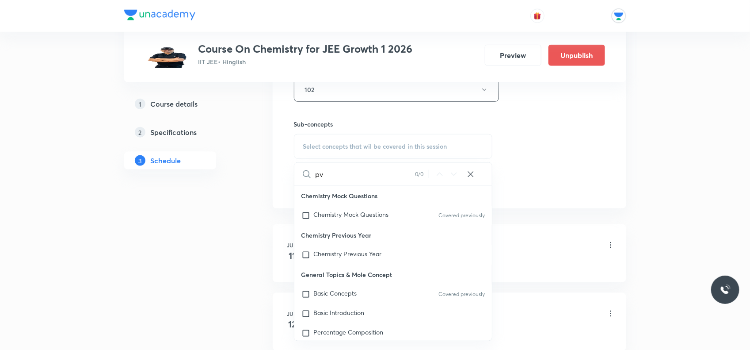
type input "p"
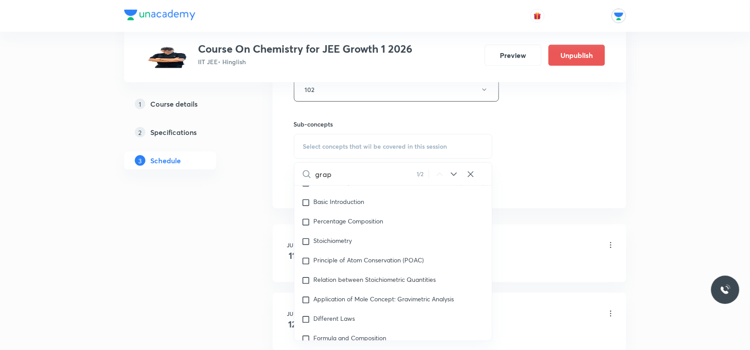
scroll to position [5570, 0]
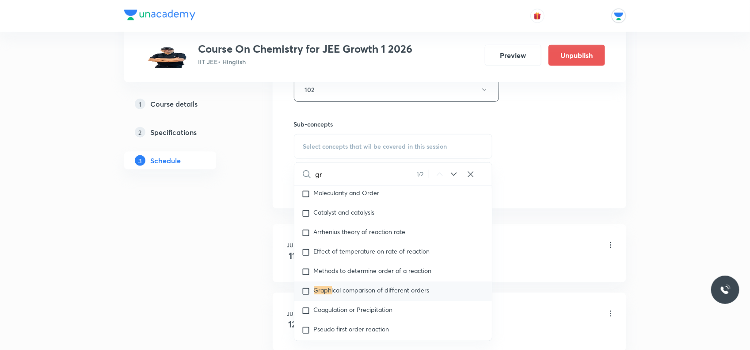
type input "g"
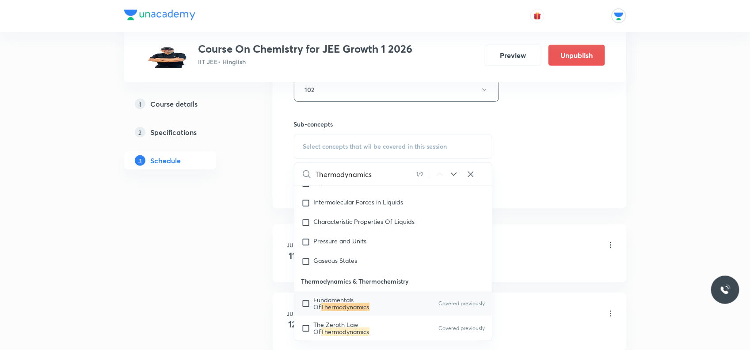
type input "Thermodynamics"
click at [454, 172] on icon at bounding box center [454, 174] width 11 height 11
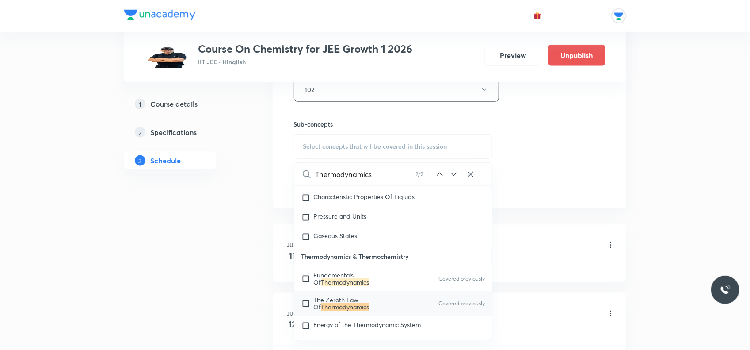
click at [454, 172] on icon at bounding box center [454, 174] width 11 height 11
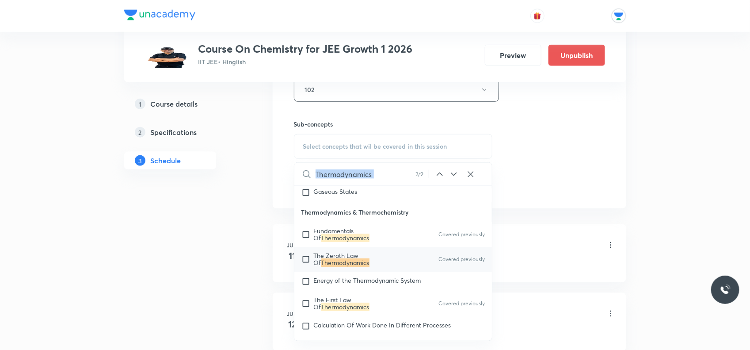
click at [454, 172] on icon at bounding box center [454, 174] width 11 height 11
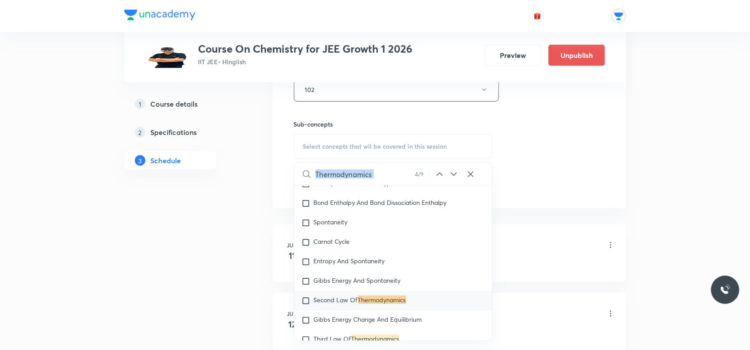
click at [454, 172] on icon at bounding box center [454, 174] width 11 height 11
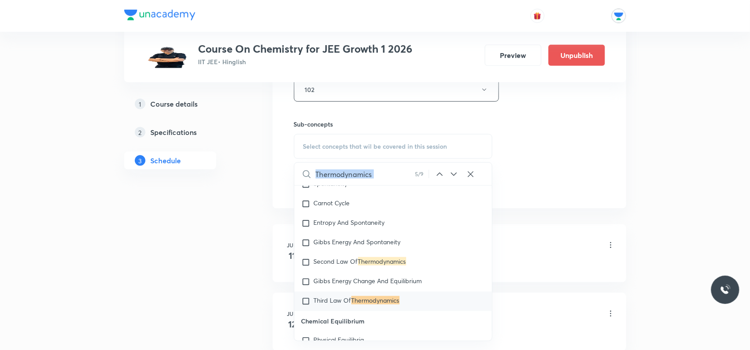
click at [454, 172] on icon at bounding box center [454, 174] width 11 height 11
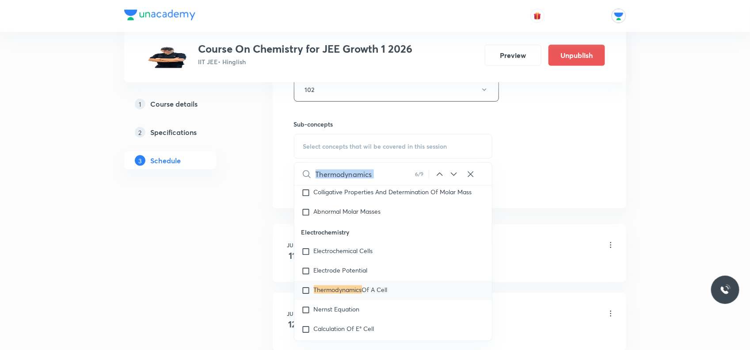
click at [454, 172] on icon at bounding box center [454, 174] width 11 height 11
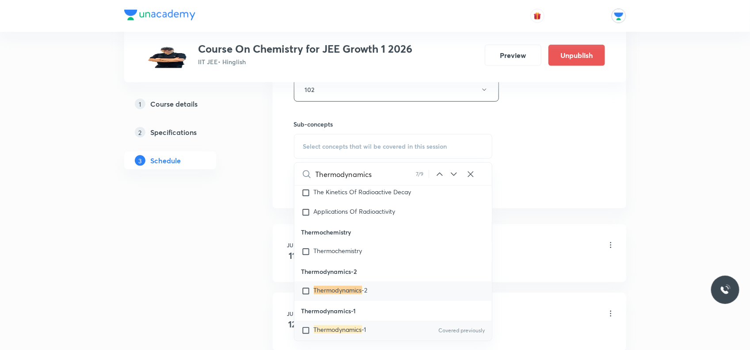
click at [355, 333] on mark "Thermodynamics" at bounding box center [338, 329] width 48 height 8
checkbox input "true"
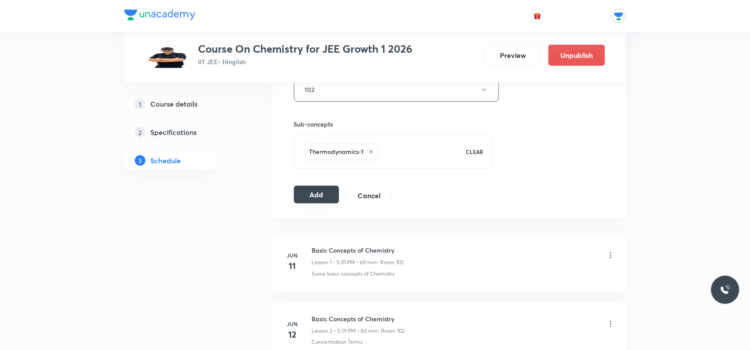
click at [324, 187] on button "Add" at bounding box center [317, 195] width 46 height 18
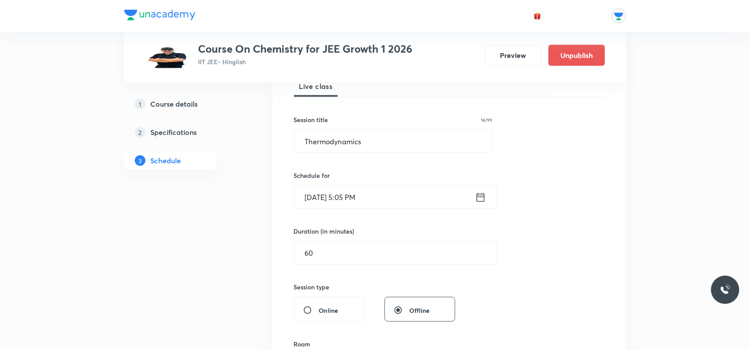
scroll to position [80, 0]
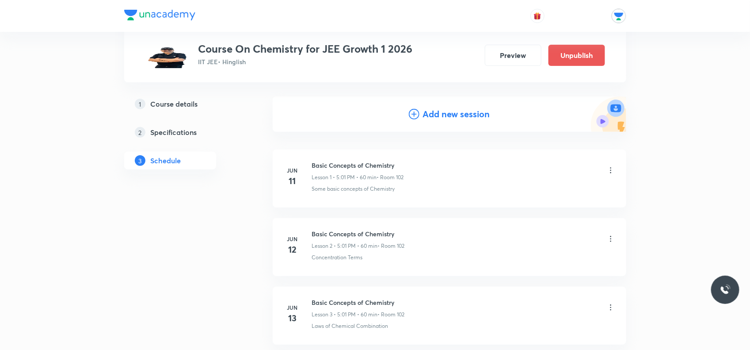
click at [431, 107] on h4 "Add new session" at bounding box center [456, 113] width 67 height 13
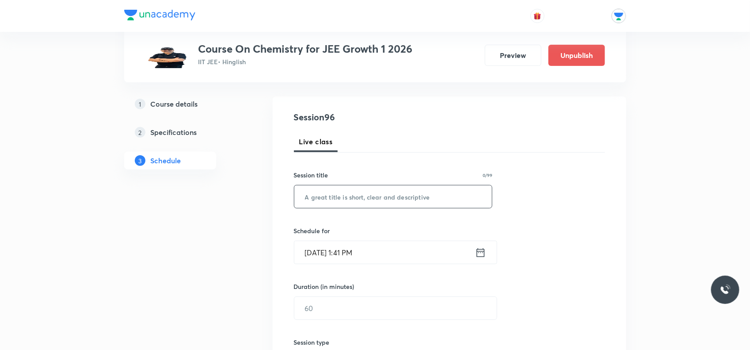
click at [345, 203] on input "text" at bounding box center [393, 196] width 198 height 23
paste input "Thermodynamics"
type input "Thermodynamics"
click at [390, 248] on input "Oct 4, 2025, 1:41 PM" at bounding box center [384, 252] width 181 height 23
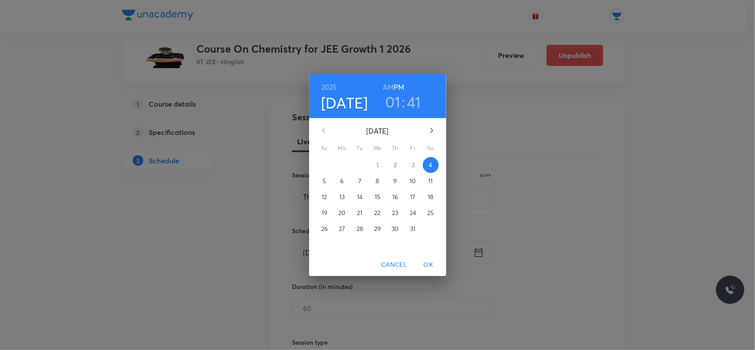
click at [410, 177] on p "10" at bounding box center [412, 180] width 6 height 9
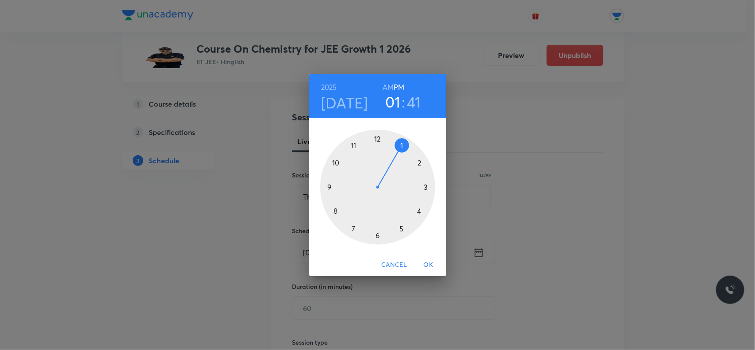
click at [405, 231] on div at bounding box center [377, 187] width 115 height 115
click at [403, 144] on div at bounding box center [377, 187] width 115 height 115
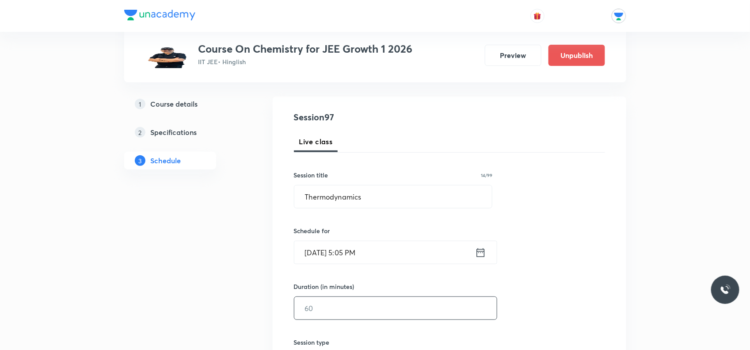
click at [362, 298] on input "text" at bounding box center [395, 308] width 202 height 23
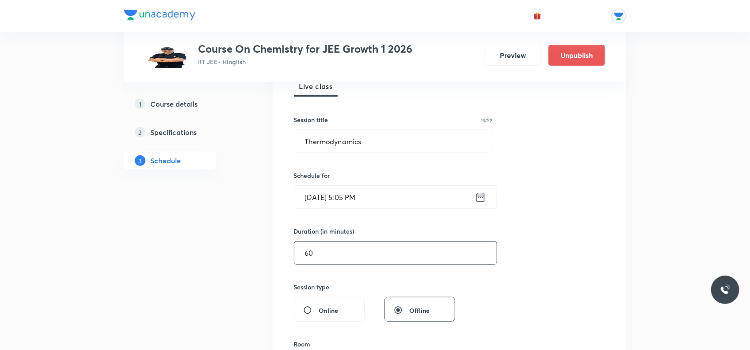
scroll to position [246, 0]
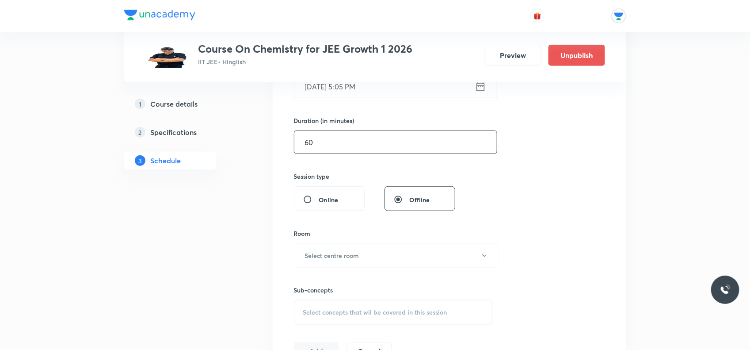
type input "60"
click at [370, 235] on div "Room" at bounding box center [393, 233] width 199 height 9
click at [372, 263] on button "Select centre room" at bounding box center [396, 255] width 205 height 24
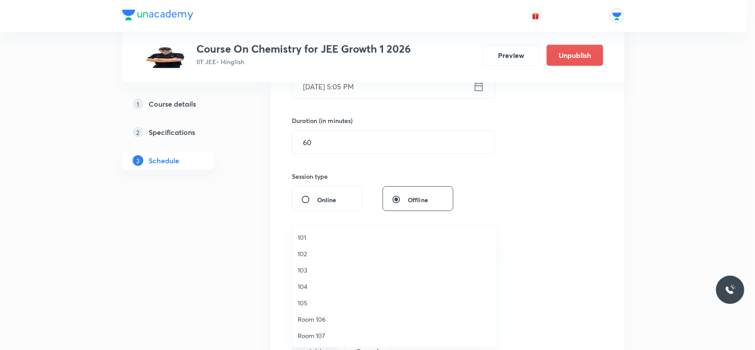
click at [300, 256] on span "102" at bounding box center [394, 253] width 194 height 9
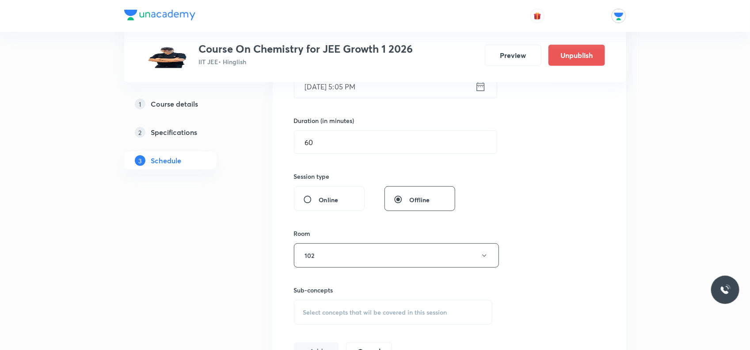
click at [319, 315] on span "Select concepts that wil be covered in this session" at bounding box center [375, 312] width 144 height 7
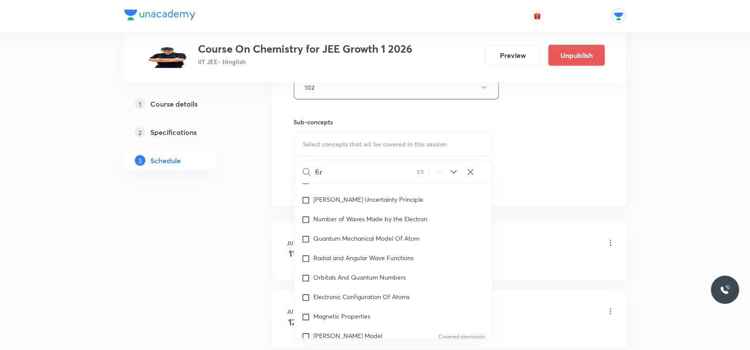
scroll to position [1491, 0]
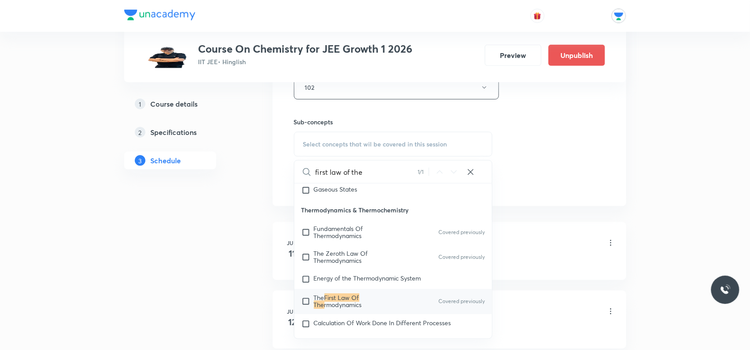
type input "first law of the"
click at [322, 299] on span "The" at bounding box center [319, 297] width 11 height 8
checkbox input "true"
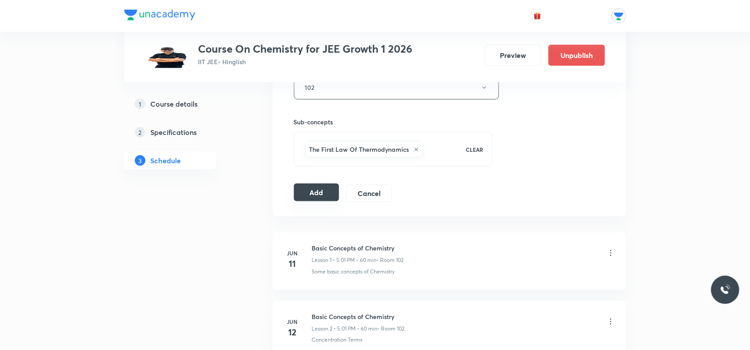
click at [319, 191] on button "Add" at bounding box center [317, 192] width 46 height 18
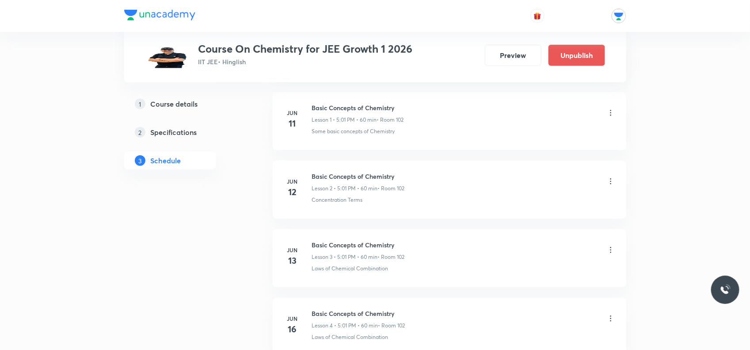
scroll to position [83, 0]
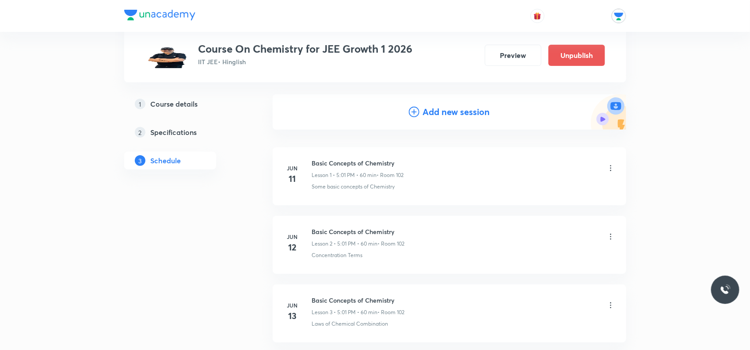
click at [443, 112] on h4 "Add new session" at bounding box center [456, 111] width 67 height 13
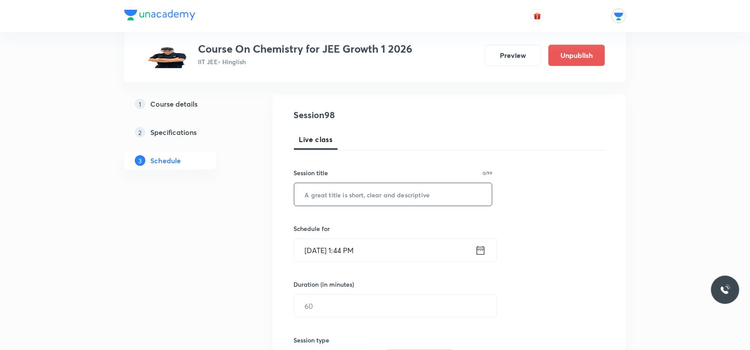
click at [392, 199] on input "text" at bounding box center [393, 194] width 198 height 23
paste input "Thermodynamics"
type input "Thermodynamics"
drag, startPoint x: 393, startPoint y: 236, endPoint x: 397, endPoint y: 244, distance: 8.1
click at [396, 242] on div "Schedule for Oct 4, 2025, 1:44 PM ​" at bounding box center [393, 243] width 199 height 38
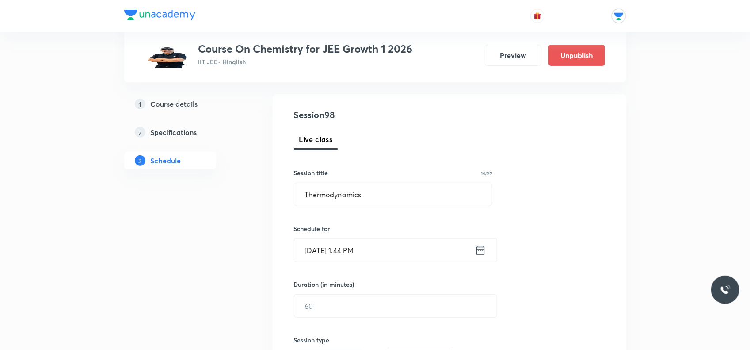
click at [397, 244] on input "Oct 4, 2025, 1:44 PM" at bounding box center [384, 250] width 181 height 23
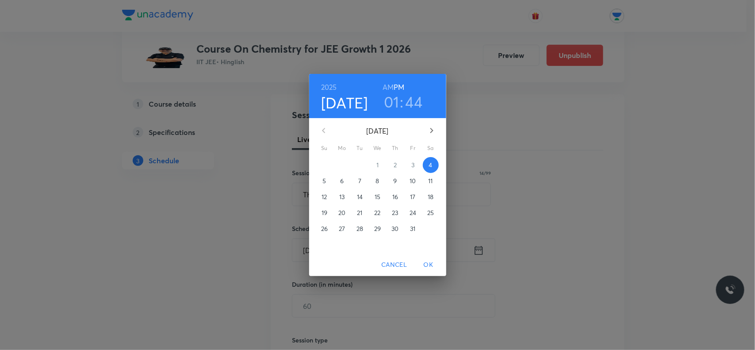
click at [429, 180] on p "11" at bounding box center [430, 180] width 4 height 9
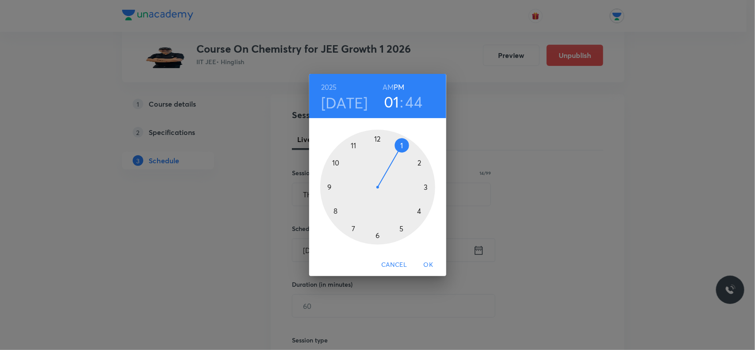
click at [408, 231] on div at bounding box center [377, 187] width 115 height 115
click at [400, 149] on div at bounding box center [377, 187] width 115 height 115
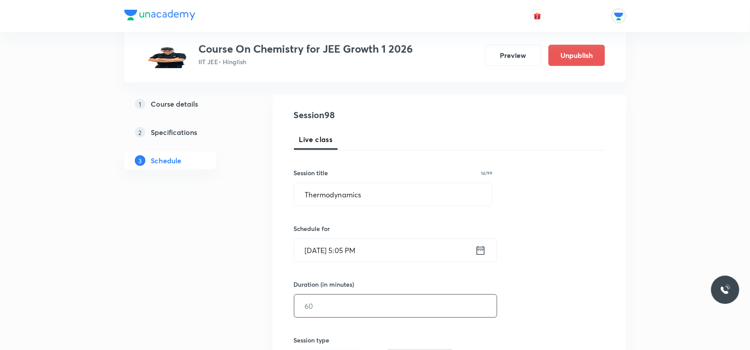
click at [337, 314] on input "text" at bounding box center [395, 305] width 202 height 23
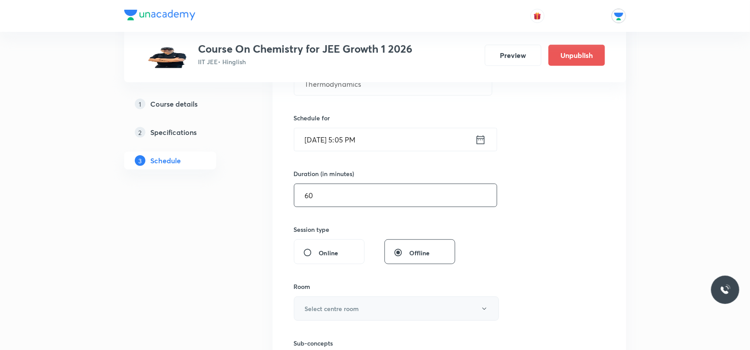
type input "60"
click at [367, 303] on button "Select centre room" at bounding box center [396, 308] width 205 height 24
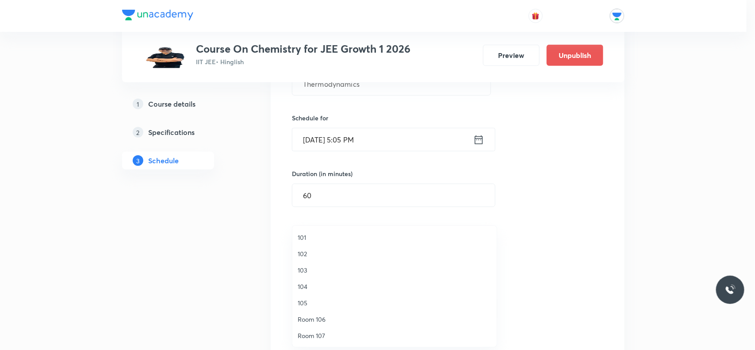
click at [306, 256] on span "102" at bounding box center [394, 253] width 194 height 9
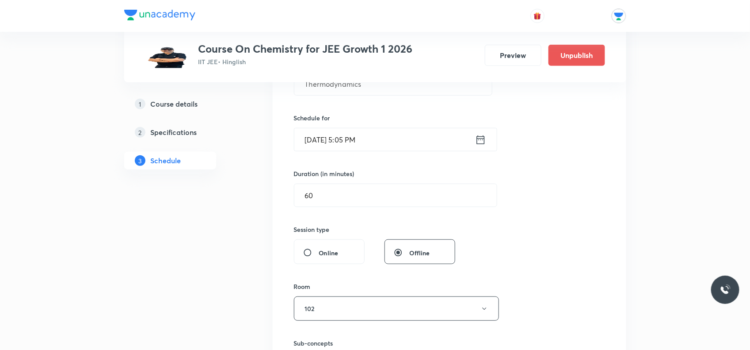
scroll to position [248, 0]
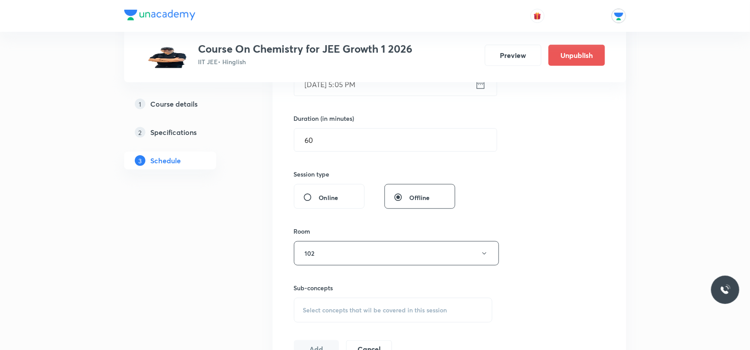
click at [317, 304] on div "Select concepts that wil be covered in this session" at bounding box center [393, 309] width 199 height 25
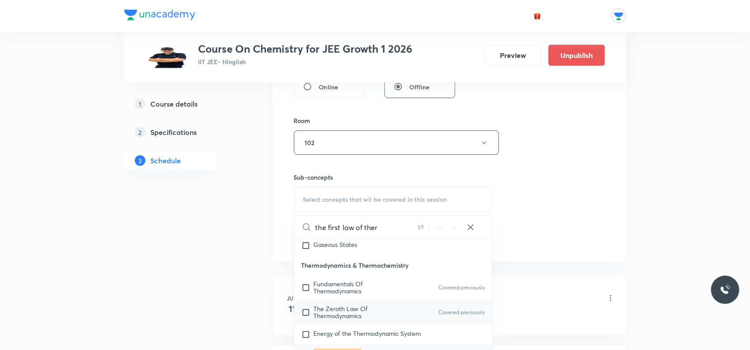
scroll to position [1546, 0]
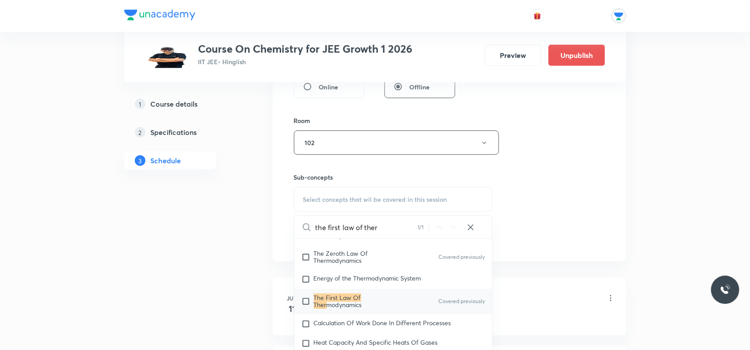
type input "the first law of ther"
click at [343, 301] on span "modynamics" at bounding box center [344, 304] width 35 height 8
checkbox input "true"
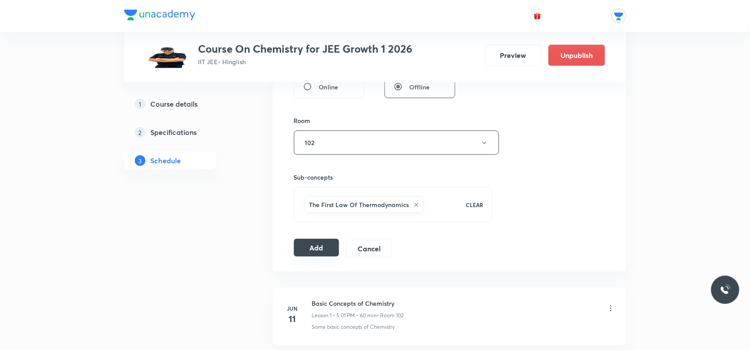
click at [306, 242] on button "Add" at bounding box center [317, 248] width 46 height 18
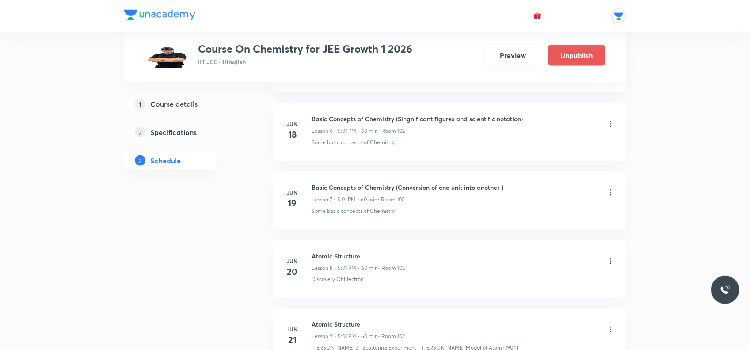
scroll to position [911, 0]
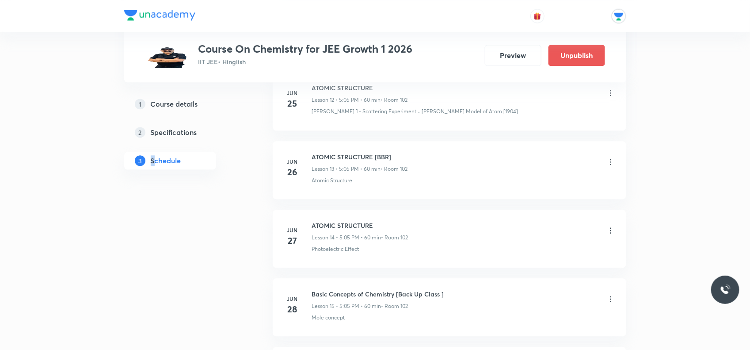
drag, startPoint x: 155, startPoint y: 230, endPoint x: 151, endPoint y: 266, distance: 36.0
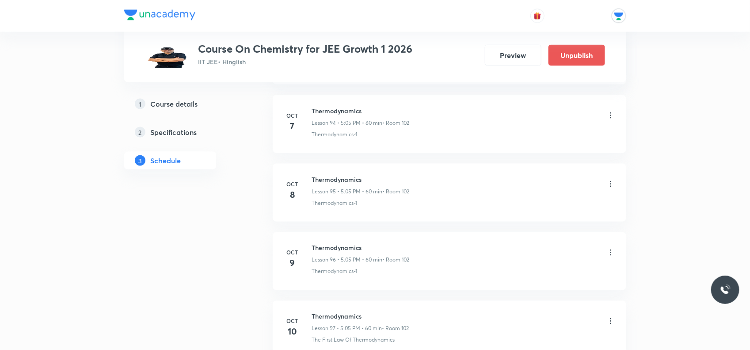
scroll to position [6687, 0]
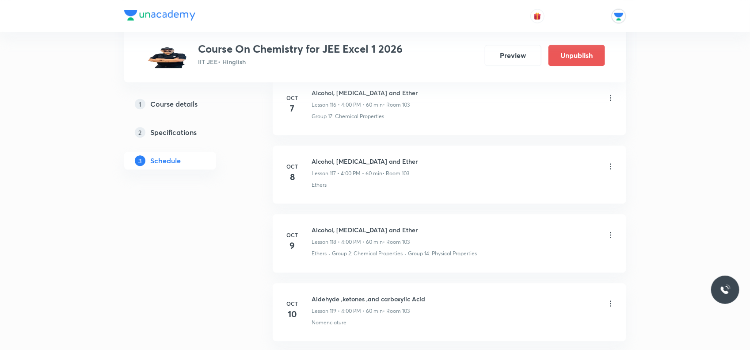
scroll to position [8388, 0]
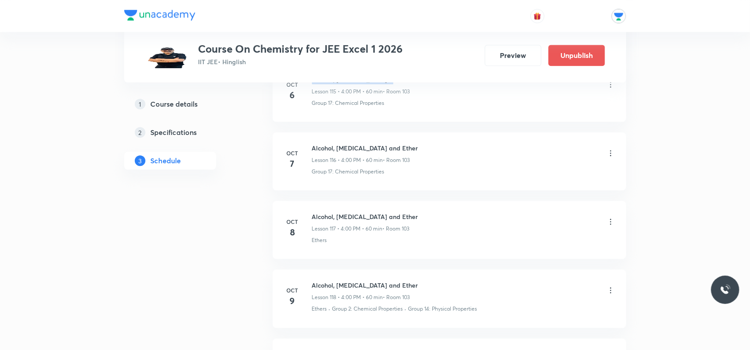
drag, startPoint x: 313, startPoint y: 100, endPoint x: 388, endPoint y: 96, distance: 75.2
click at [388, 84] on h6 "Alcohol, Phenol and Ether" at bounding box center [365, 79] width 106 height 9
click at [451, 95] on div "Alcohol, Phenol and Ether Lesson 115 • 4:00 PM • 60 min • Room 103" at bounding box center [463, 85] width 303 height 21
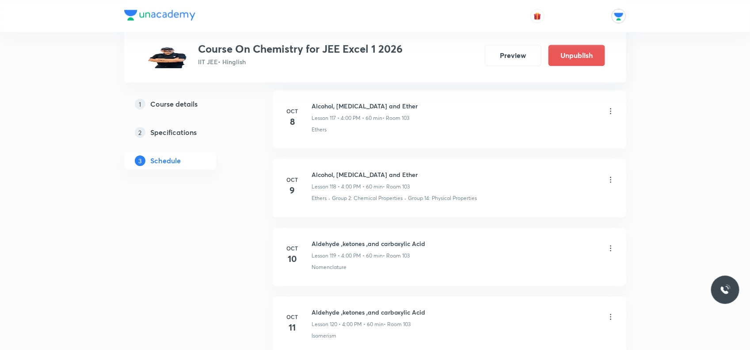
scroll to position [8609, 0]
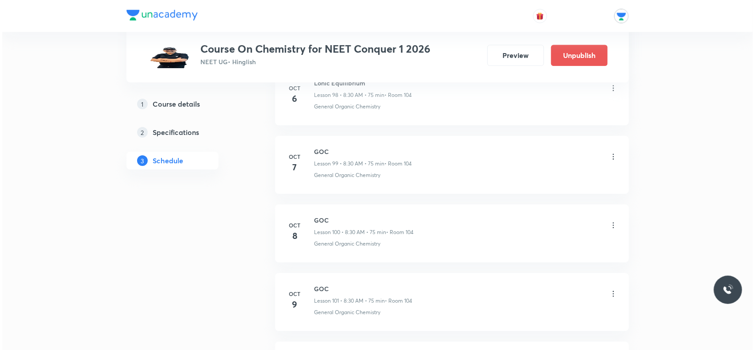
scroll to position [7439, 0]
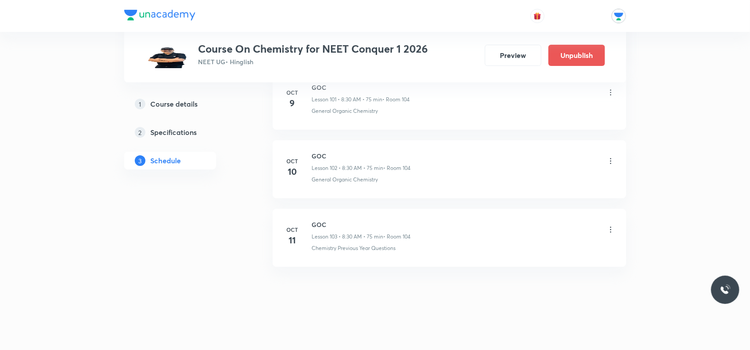
click at [611, 228] on icon at bounding box center [610, 229] width 9 height 9
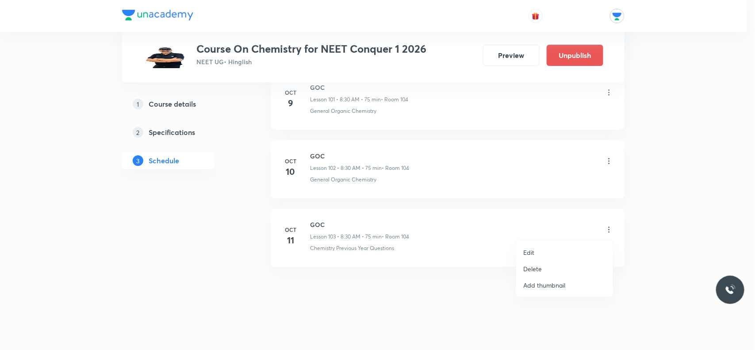
click at [528, 252] on p "Edit" at bounding box center [528, 252] width 11 height 9
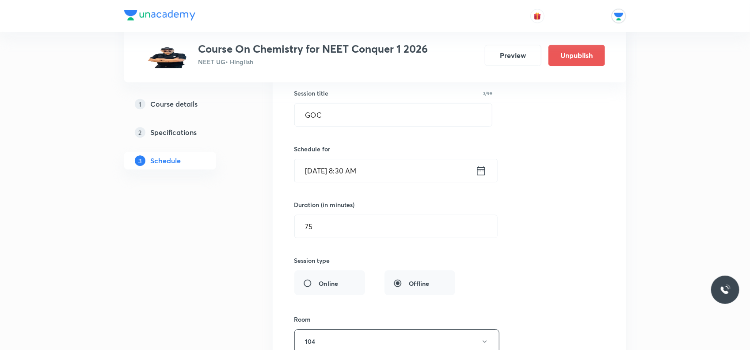
scroll to position [7097, 0]
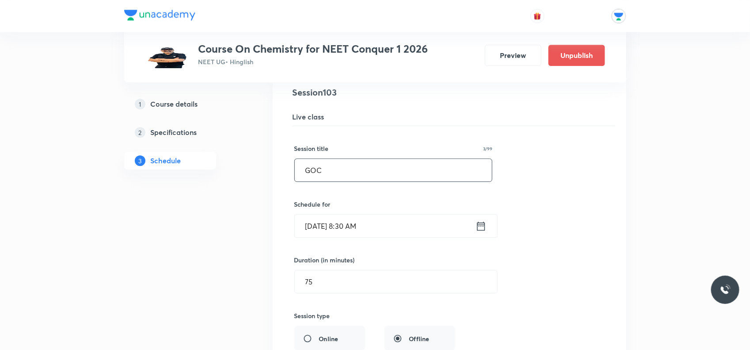
click at [358, 181] on input "GOC" at bounding box center [394, 170] width 198 height 23
type input "G"
type input "p"
type input "Problem solving session"
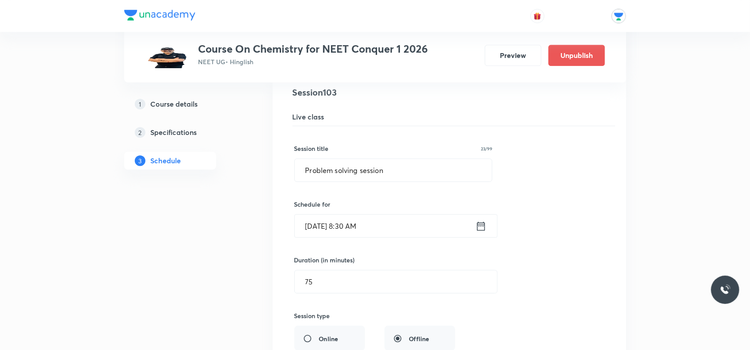
click at [418, 237] on input "Oct 11, 2025, 8:30 AM" at bounding box center [385, 225] width 181 height 23
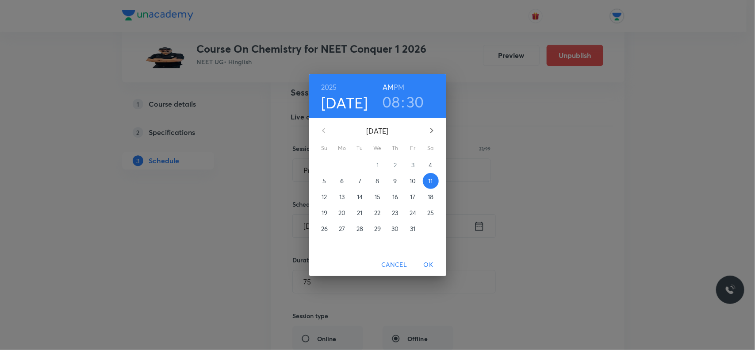
click at [620, 217] on div "2025 Oct 11 08 : 30 AM PM October 2025 Su Mo Tu We Th Fr Sa 28 29 30 1 2 3 4 5 …" at bounding box center [377, 175] width 755 height 350
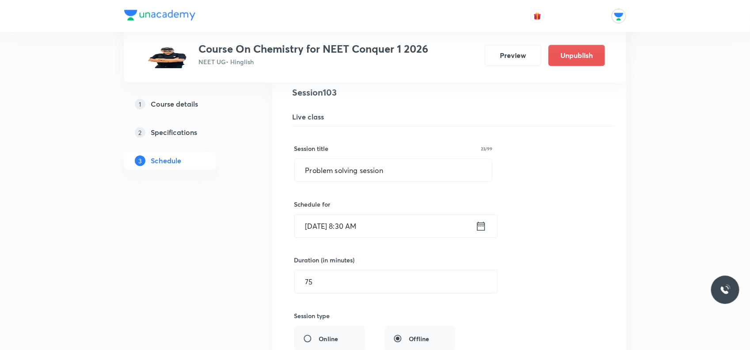
scroll to position [7318, 0]
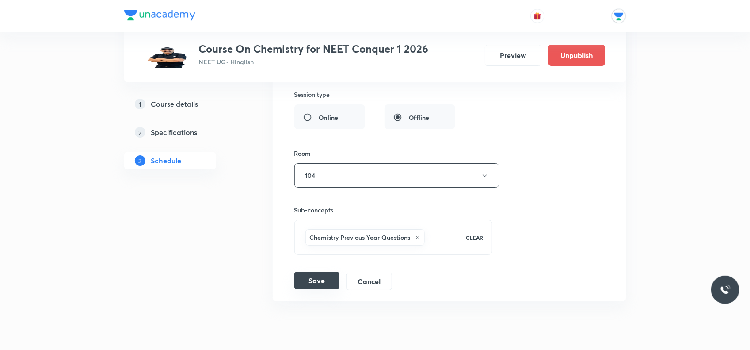
click at [320, 289] on button "Save" at bounding box center [316, 280] width 45 height 18
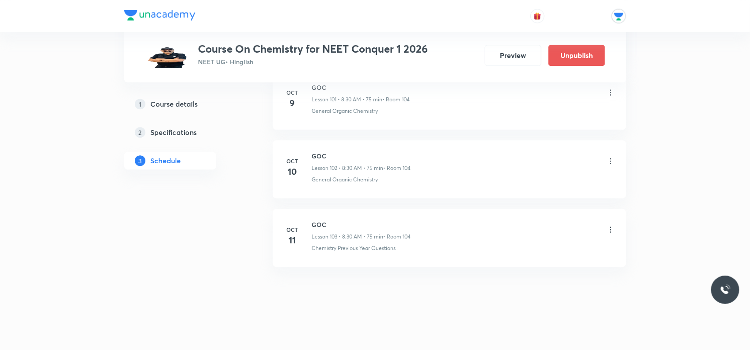
scroll to position [7032, 0]
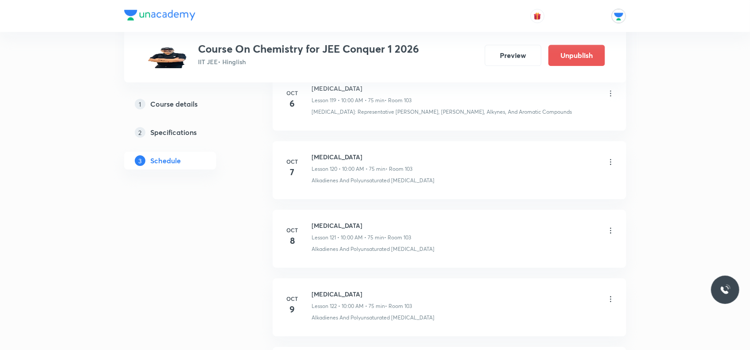
scroll to position [8725, 0]
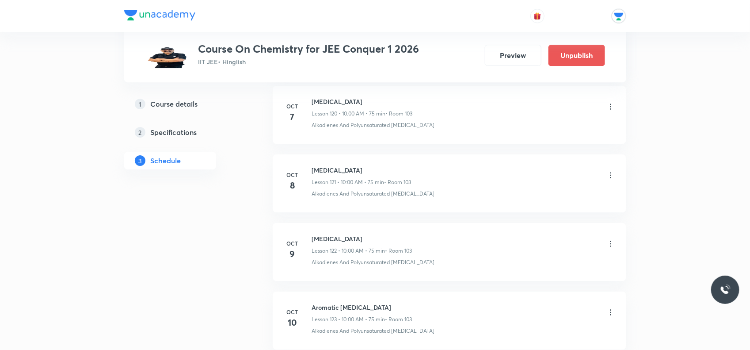
click at [608, 179] on icon at bounding box center [610, 175] width 9 height 9
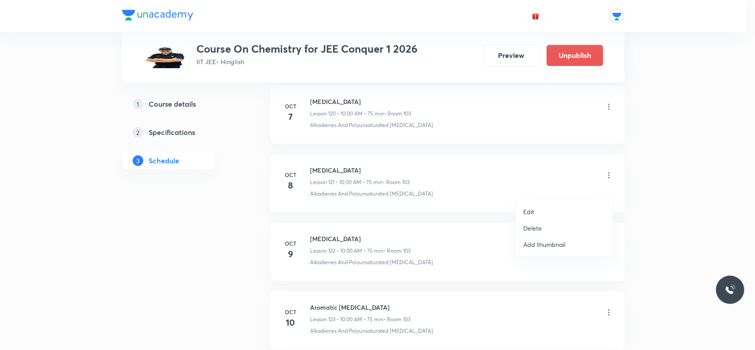
click at [533, 211] on p "Edit" at bounding box center [528, 211] width 11 height 9
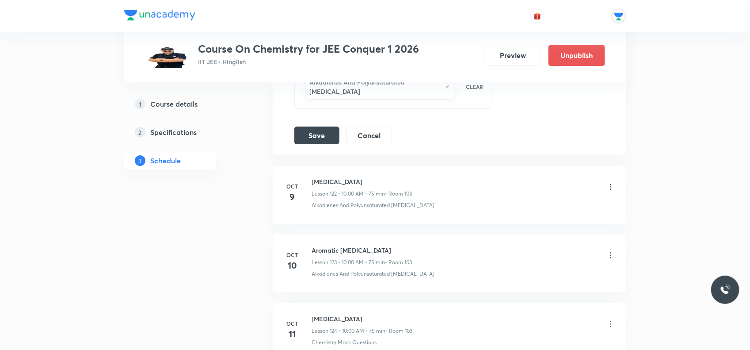
click at [467, 109] on div "Alkadienes And Polyunsaturated [MEDICAL_DATA] CLEAR" at bounding box center [393, 87] width 198 height 44
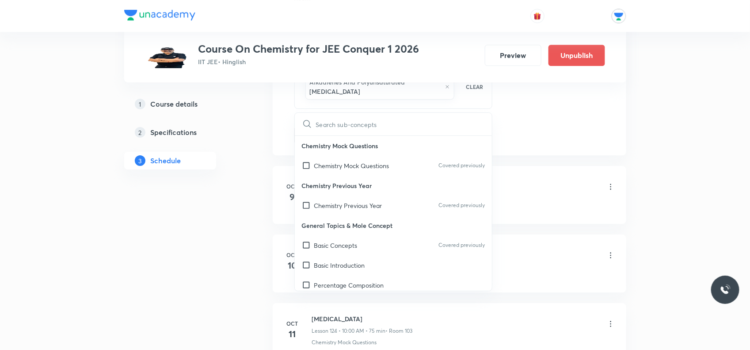
type input "a"
checkbox input "true"
type input "al"
checkbox input "true"
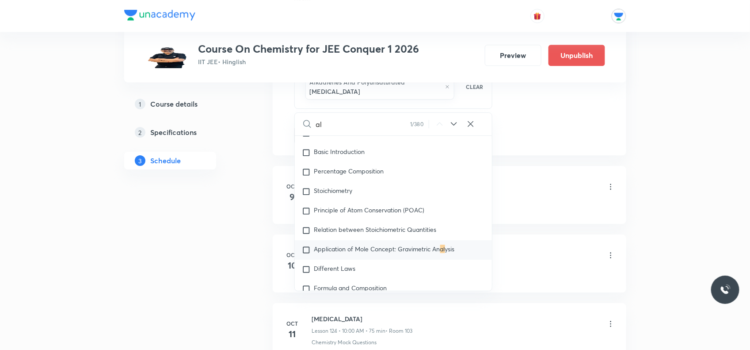
type input "alk"
checkbox input "true"
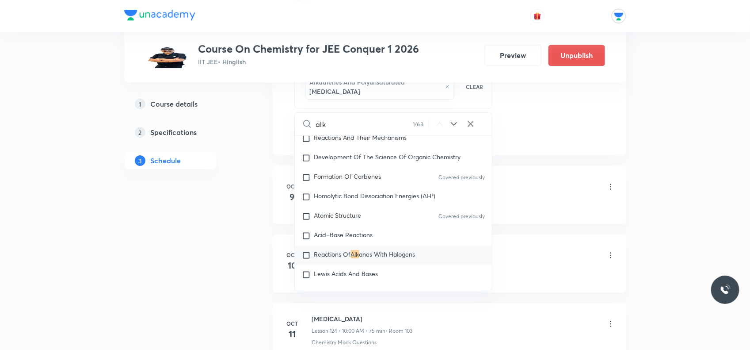
type input "alky"
checkbox input "true"
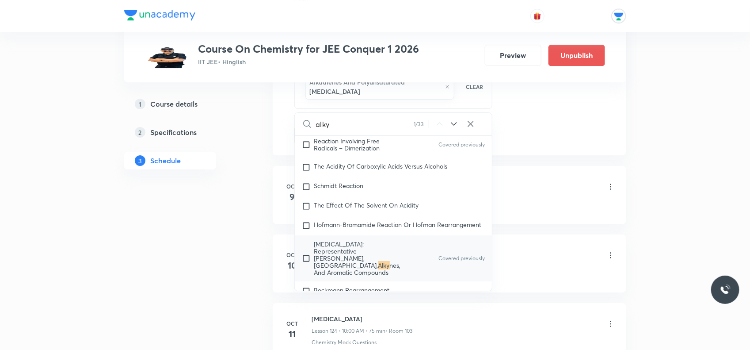
type input "alkyn"
checkbox input "true"
type input "alkyne"
checkbox input "true"
type input "alkynes"
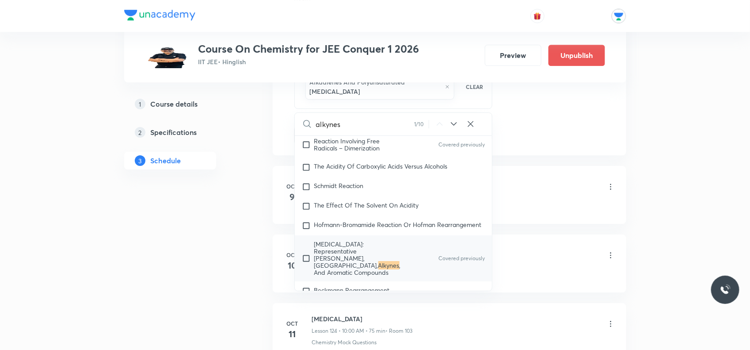
checkbox input "true"
type input "alkynes"
click at [452, 129] on icon at bounding box center [454, 123] width 11 height 11
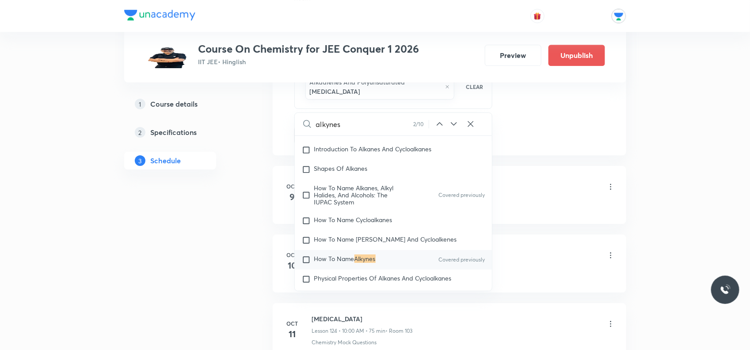
click at [452, 129] on icon at bounding box center [454, 123] width 11 height 11
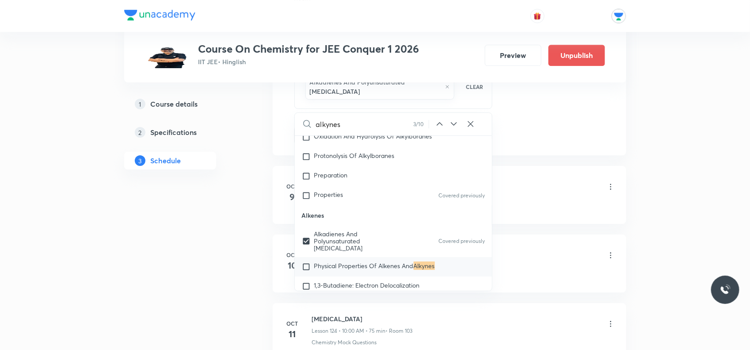
click at [441, 129] on icon at bounding box center [440, 123] width 11 height 11
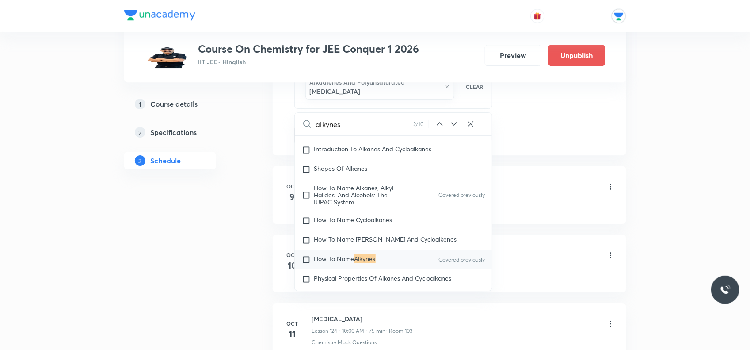
click at [456, 129] on icon at bounding box center [454, 123] width 11 height 11
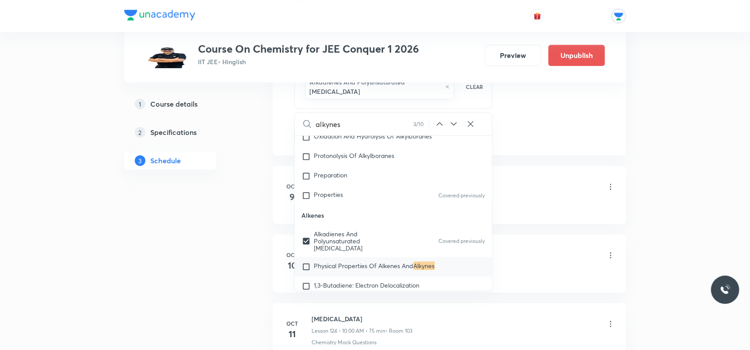
click at [456, 129] on icon at bounding box center [454, 123] width 11 height 11
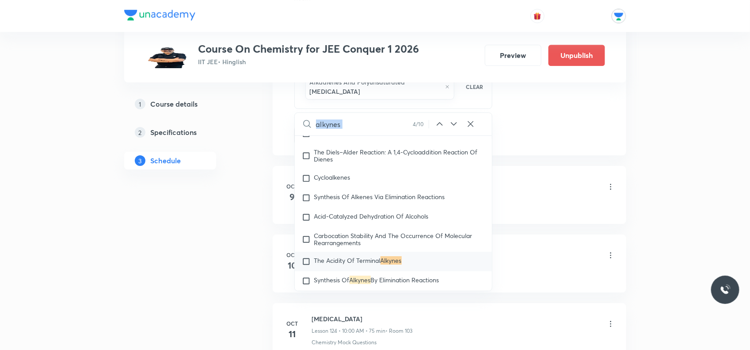
click at [456, 129] on icon at bounding box center [454, 123] width 11 height 11
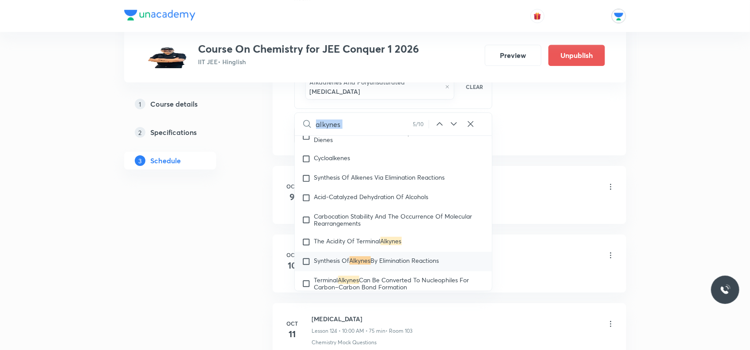
click at [456, 129] on icon at bounding box center [454, 123] width 11 height 11
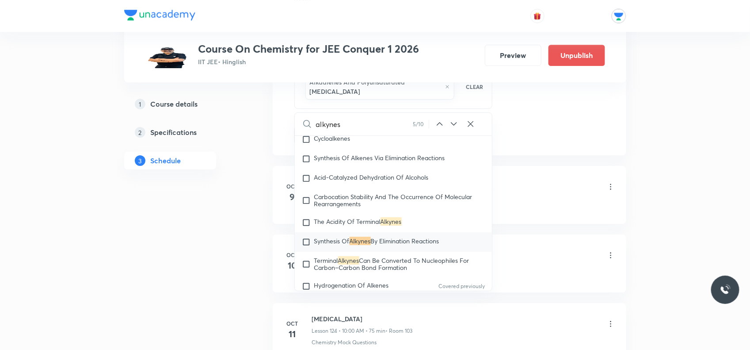
click at [456, 129] on icon at bounding box center [454, 123] width 11 height 11
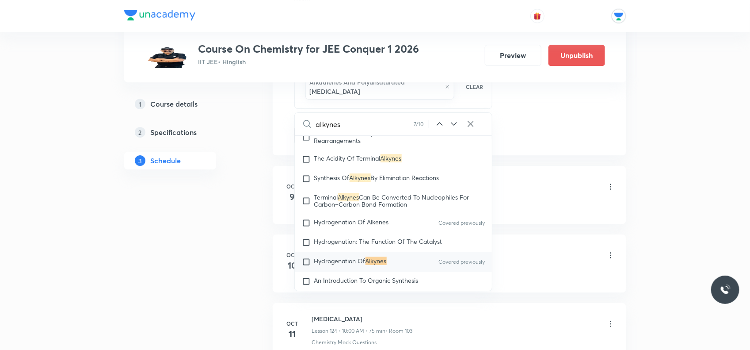
click at [456, 129] on icon at bounding box center [454, 123] width 11 height 11
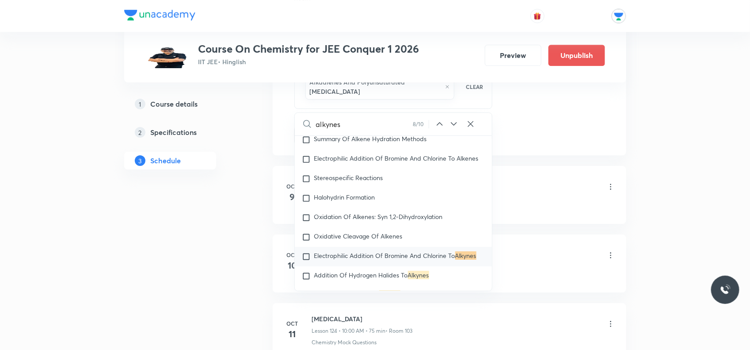
click at [456, 129] on icon at bounding box center [454, 123] width 11 height 11
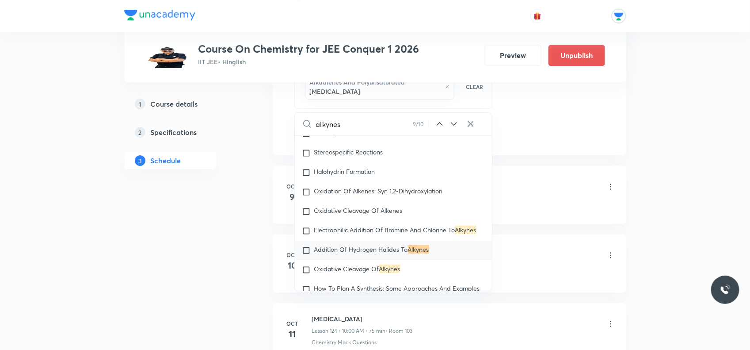
click at [456, 129] on icon at bounding box center [454, 123] width 11 height 11
checkbox input "true"
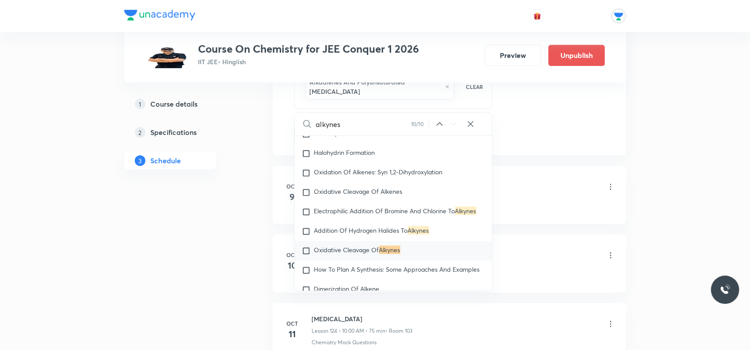
click at [456, 129] on icon at bounding box center [454, 123] width 11 height 11
click at [458, 129] on icon at bounding box center [454, 123] width 11 height 11
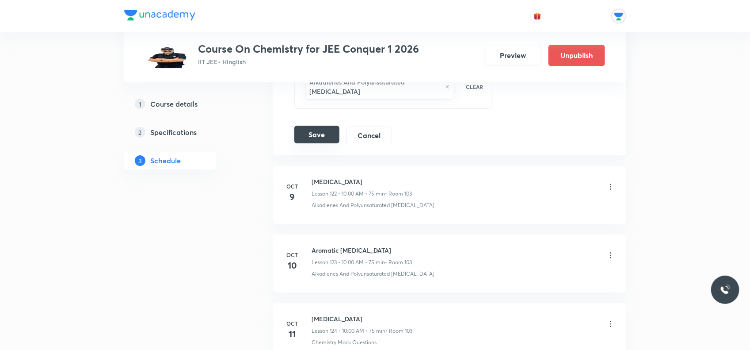
click at [304, 141] on button "Save" at bounding box center [316, 135] width 45 height 18
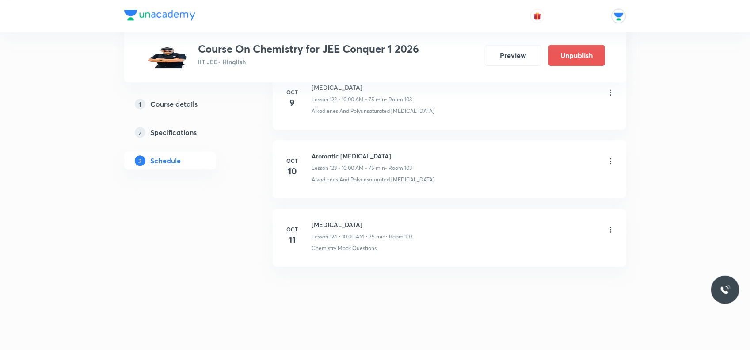
scroll to position [8484, 0]
click at [610, 159] on icon at bounding box center [610, 160] width 9 height 9
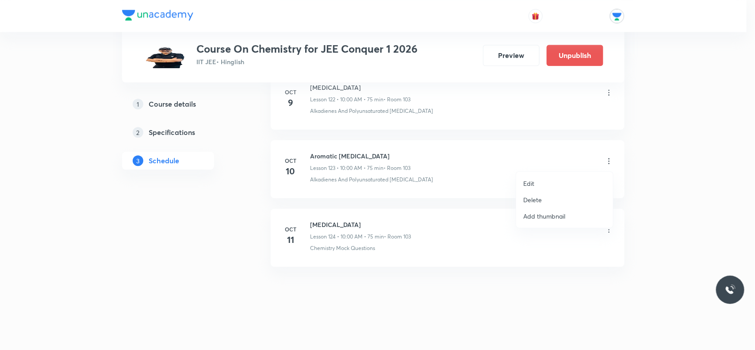
click at [529, 180] on p "Edit" at bounding box center [528, 183] width 11 height 9
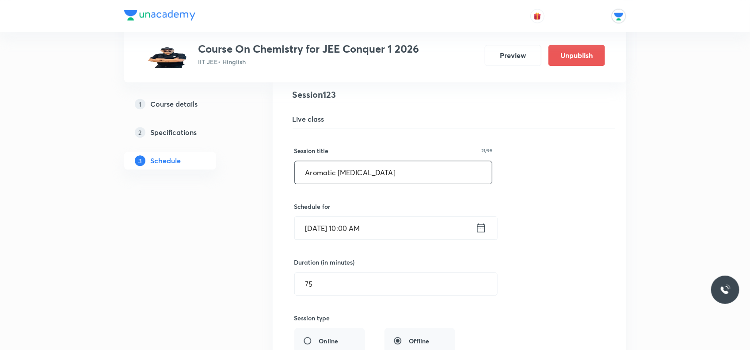
drag, startPoint x: 336, startPoint y: 186, endPoint x: 297, endPoint y: 185, distance: 39.4
click at [297, 183] on input "Aromatic [MEDICAL_DATA]" at bounding box center [394, 172] width 198 height 23
click at [306, 183] on input "[MEDICAL_DATA]" at bounding box center [394, 172] width 198 height 23
type input "[MEDICAL_DATA]"
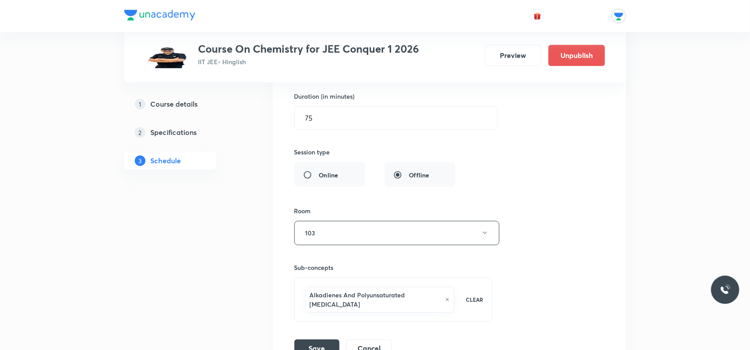
scroll to position [8760, 0]
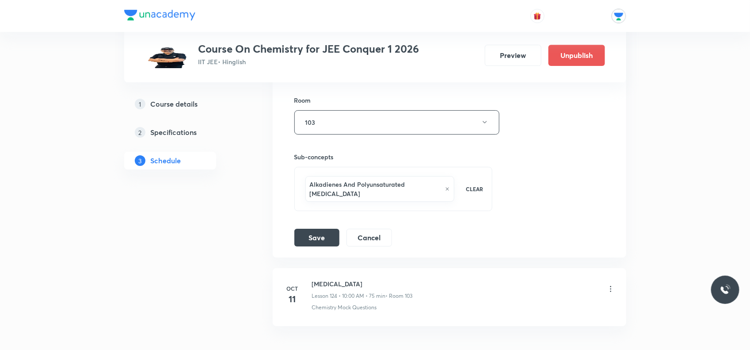
click at [456, 209] on div "Alkadienes And Polyunsaturated [MEDICAL_DATA] CLEAR" at bounding box center [393, 189] width 198 height 44
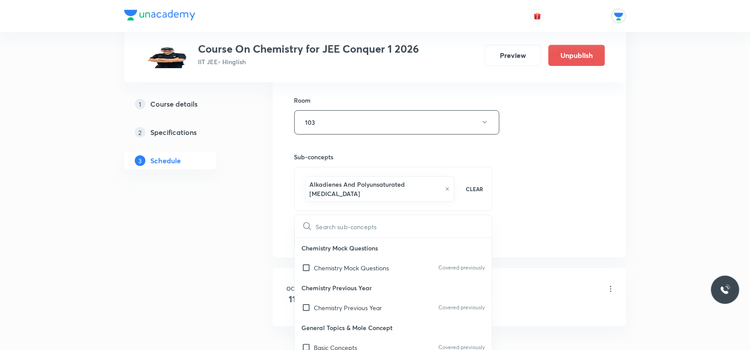
type input "a"
checkbox input "true"
type input "ar"
checkbox input "true"
type input "aro"
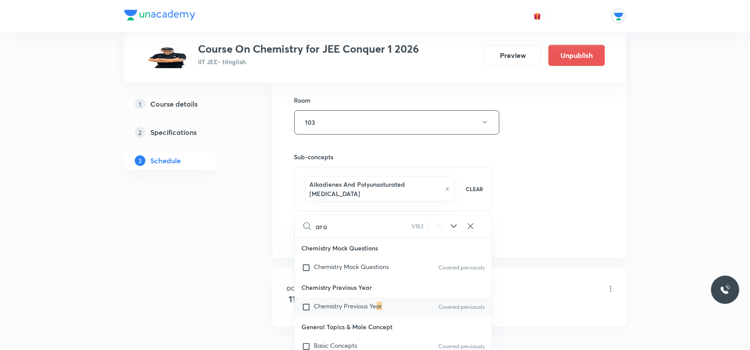
checkbox input "true"
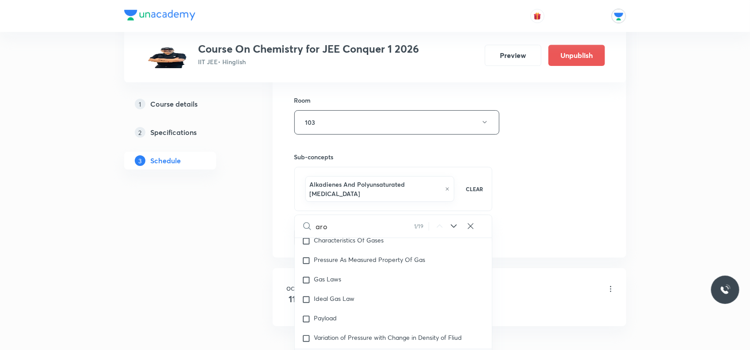
type input "arom"
checkbox input "true"
type input "aroma"
checkbox input "true"
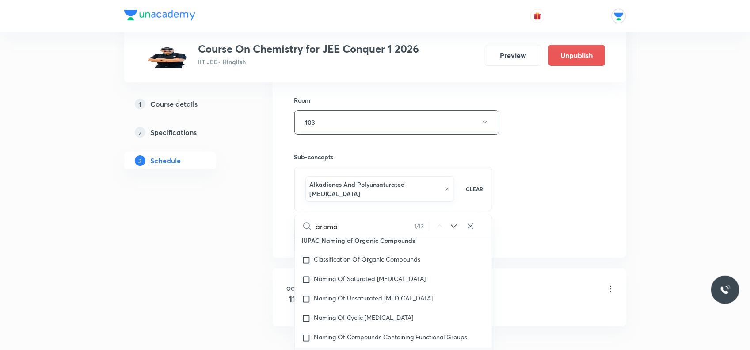
type input "aromat"
checkbox input "true"
type input "aromati"
checkbox input "true"
type input "aromatic"
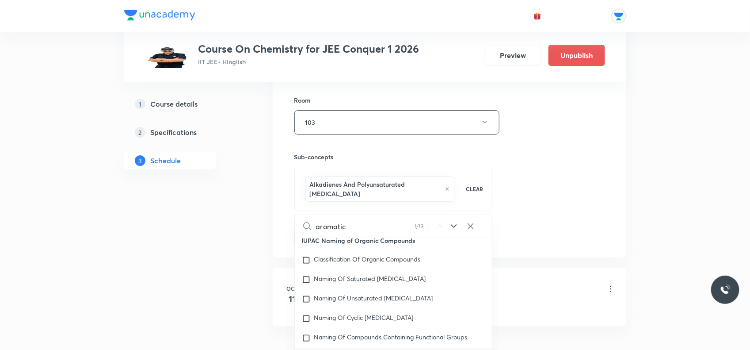
checkbox input "true"
type input "aromatic"
checkbox input "true"
type input "aromatic h"
checkbox input "true"
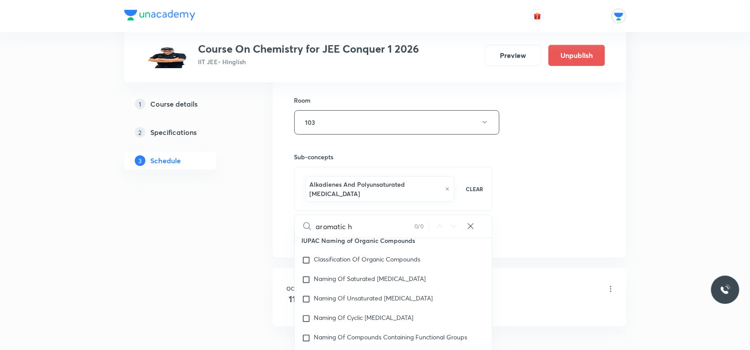
type input "aromatic hy"
checkbox input "true"
type input "aromatic h"
checkbox input "true"
type input "aromatic"
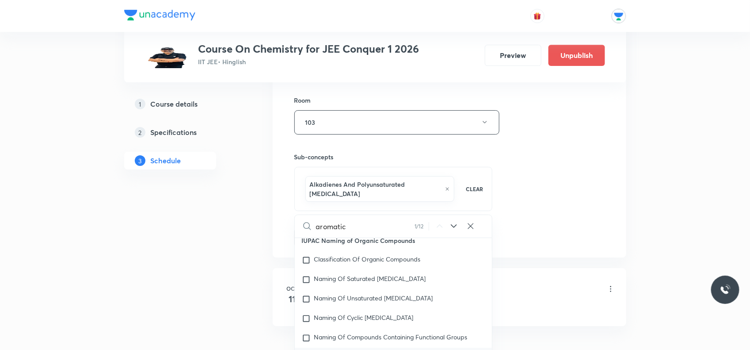
checkbox input "true"
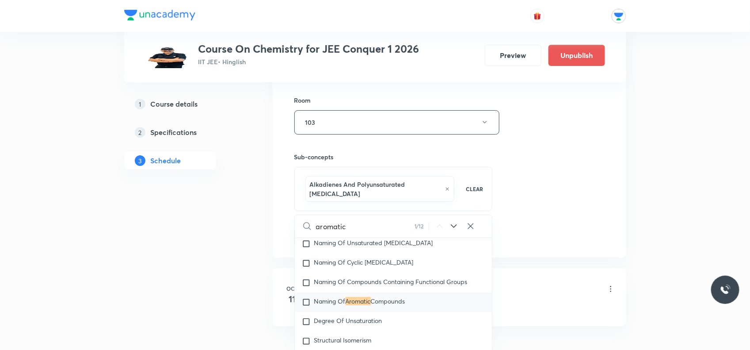
type input "aromatic"
click at [451, 231] on icon at bounding box center [454, 226] width 11 height 11
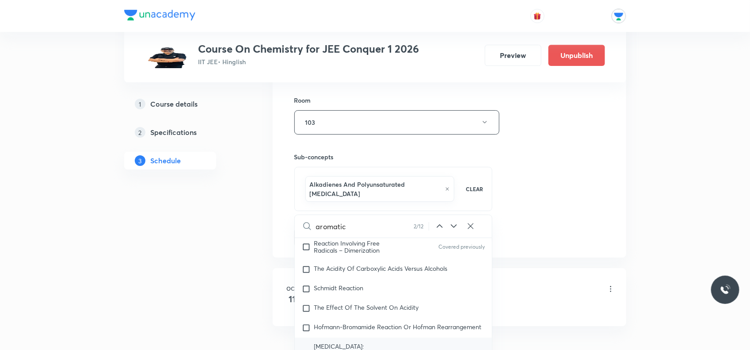
scroll to position [8834, 0]
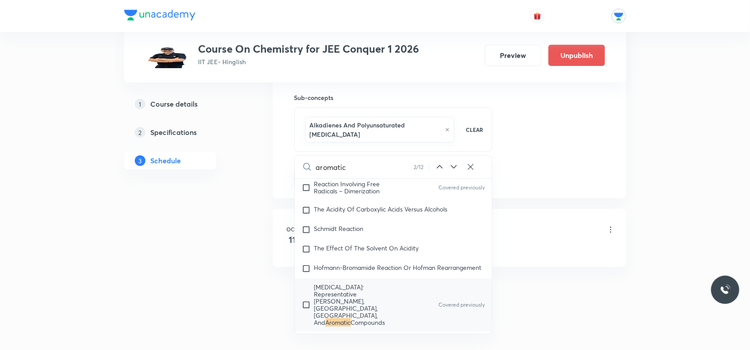
click at [454, 166] on icon at bounding box center [454, 166] width 11 height 11
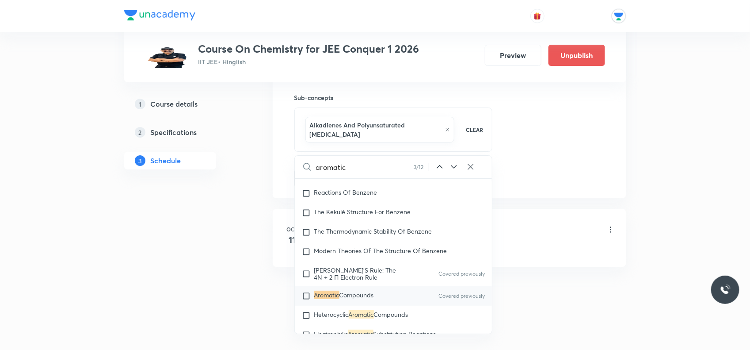
click at [454, 166] on icon at bounding box center [454, 166] width 11 height 11
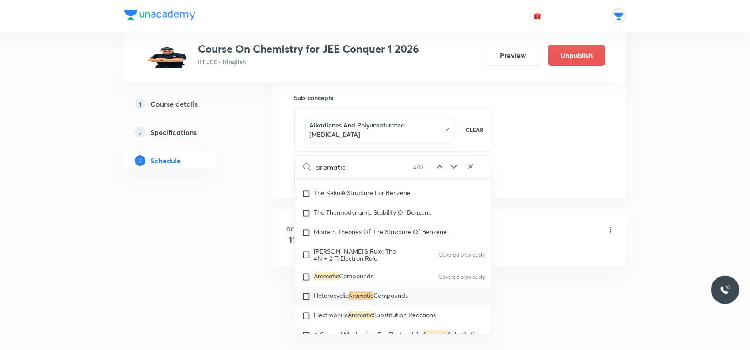
click at [454, 166] on icon at bounding box center [454, 166] width 11 height 11
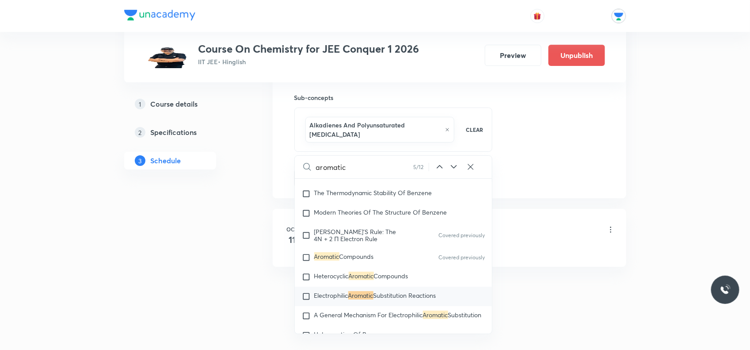
click at [454, 166] on icon at bounding box center [454, 166] width 11 height 11
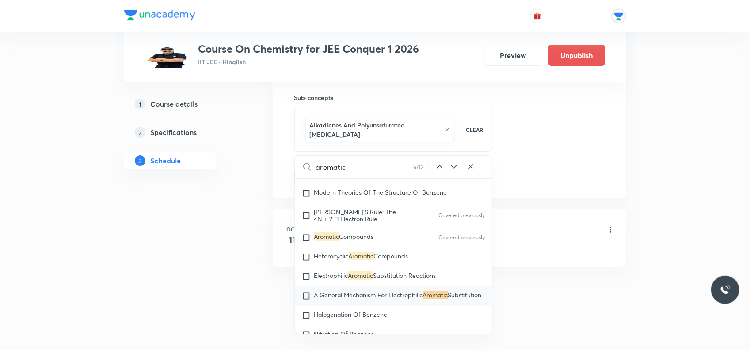
click at [454, 166] on icon at bounding box center [454, 166] width 11 height 11
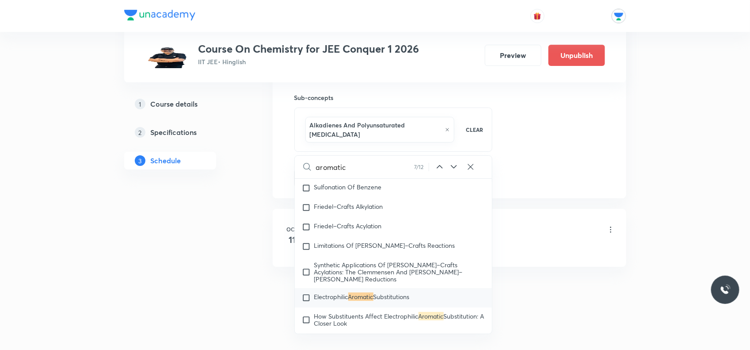
click at [454, 166] on icon at bounding box center [454, 166] width 11 height 11
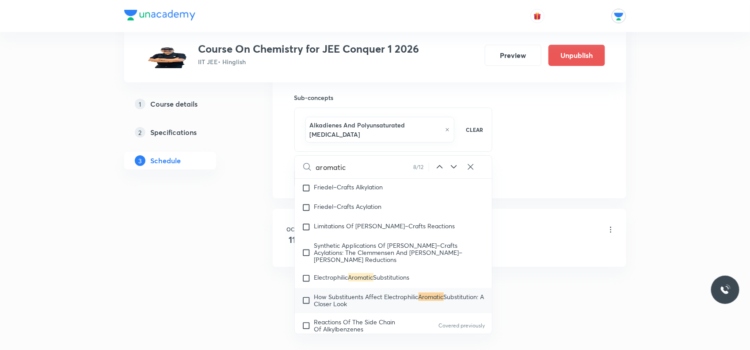
click at [454, 166] on icon at bounding box center [454, 166] width 11 height 11
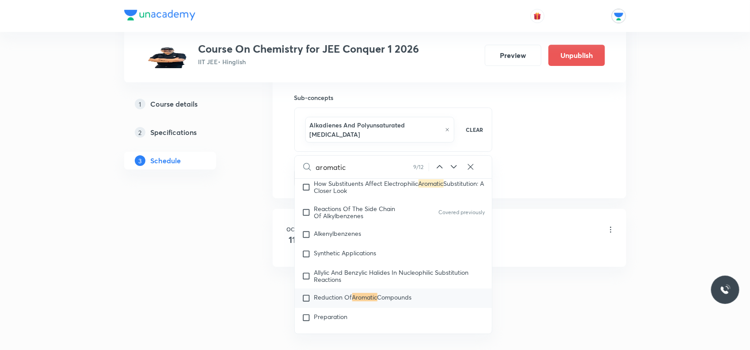
click at [454, 166] on icon at bounding box center [454, 166] width 11 height 11
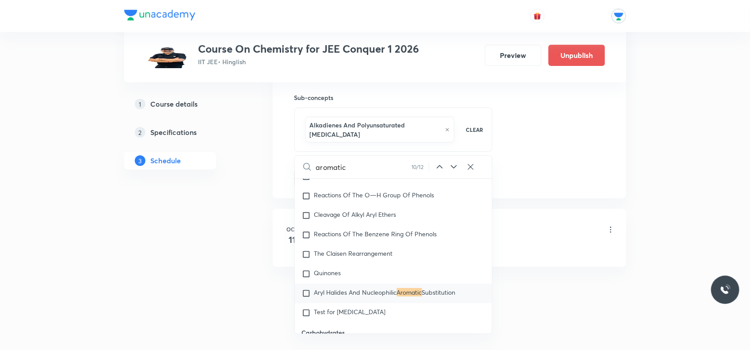
click at [454, 166] on icon at bounding box center [454, 166] width 11 height 11
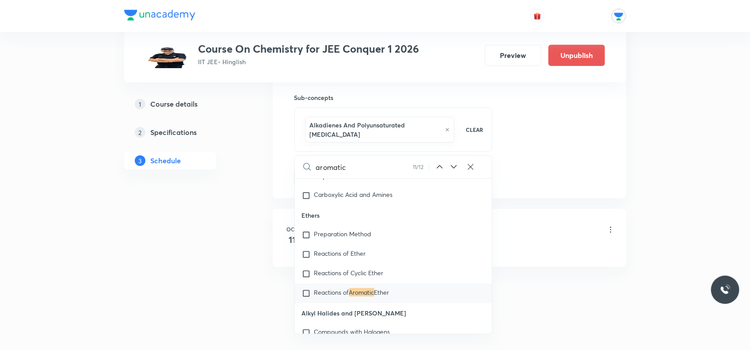
click at [454, 166] on icon at bounding box center [454, 166] width 11 height 11
checkbox input "true"
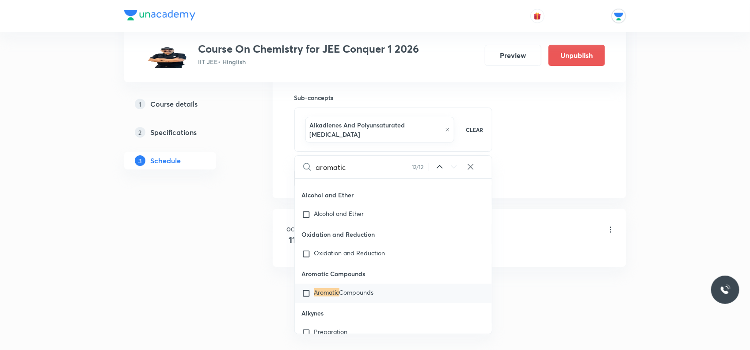
click at [454, 166] on icon at bounding box center [454, 166] width 11 height 11
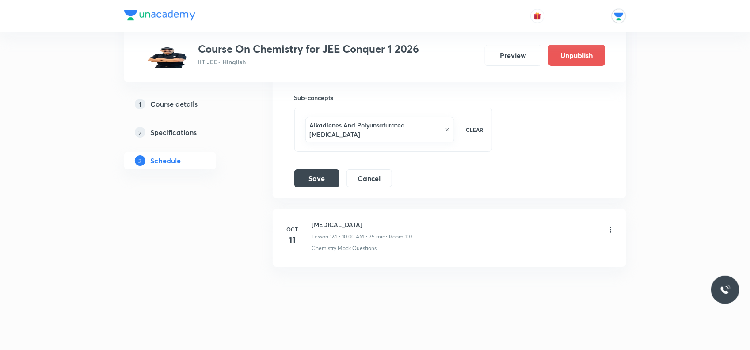
click at [465, 142] on div "Alkadienes And Polyunsaturated [MEDICAL_DATA] CLEAR" at bounding box center [393, 129] width 198 height 44
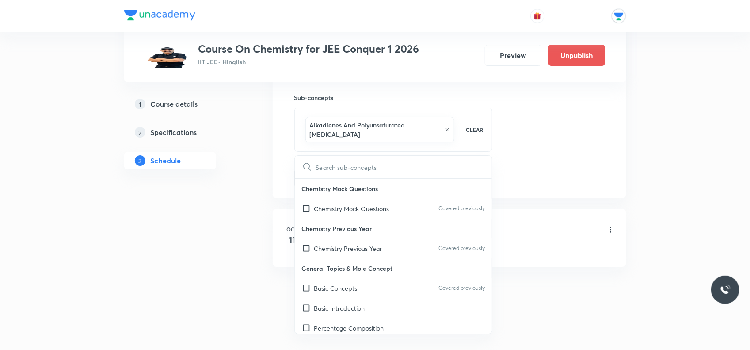
type input "h"
checkbox input "true"
type input "hy"
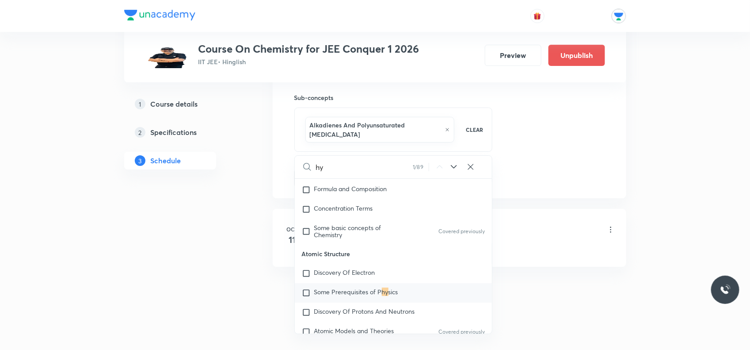
checkbox input "true"
type input "hyd"
checkbox input "true"
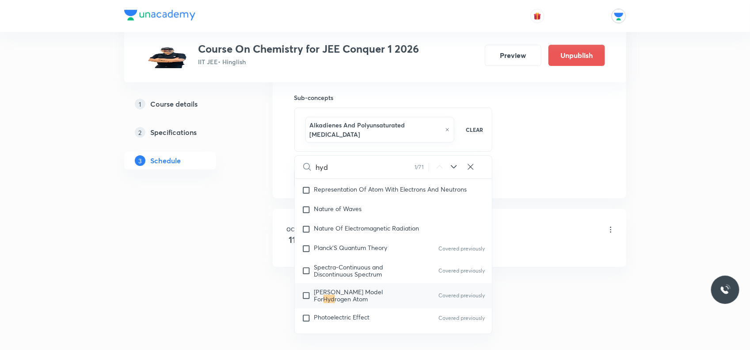
type input "hydr"
checkbox input "true"
type input "hydro"
checkbox input "true"
type input "hydroc"
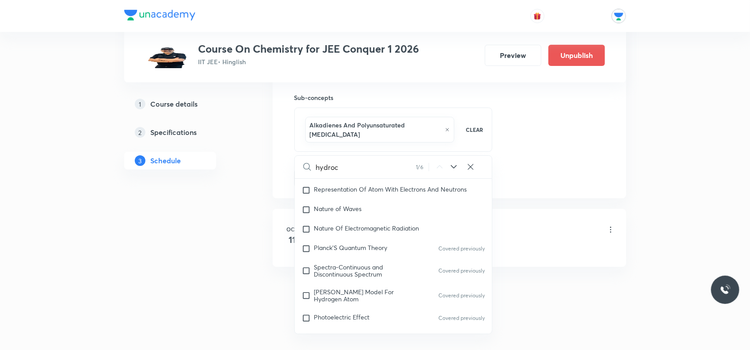
checkbox input "true"
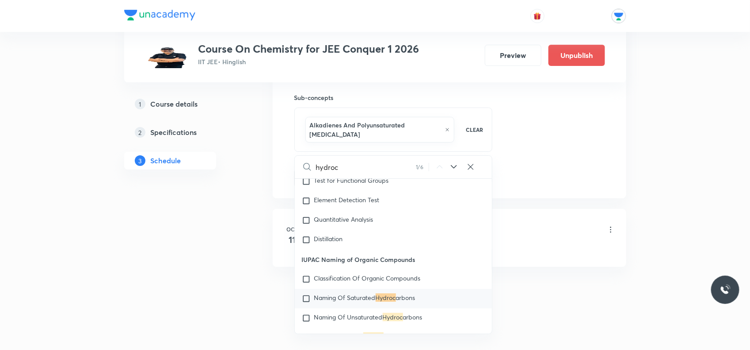
type input "hydroca"
checkbox input "true"
type input "hydrocar"
checkbox input "true"
type input "hydrocarb"
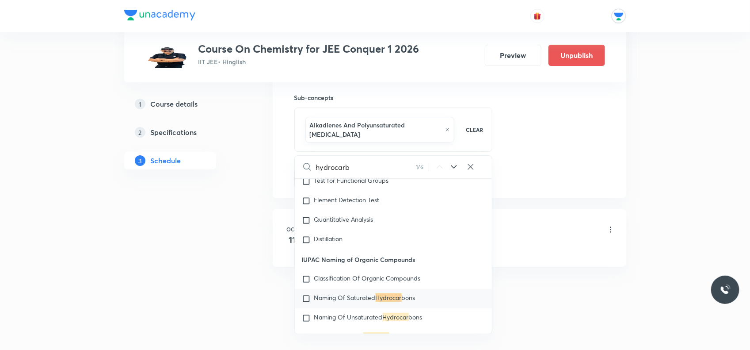
checkbox input "true"
type input "hydrocarbo"
checkbox input "true"
type input "[MEDICAL_DATA]"
checkbox input "true"
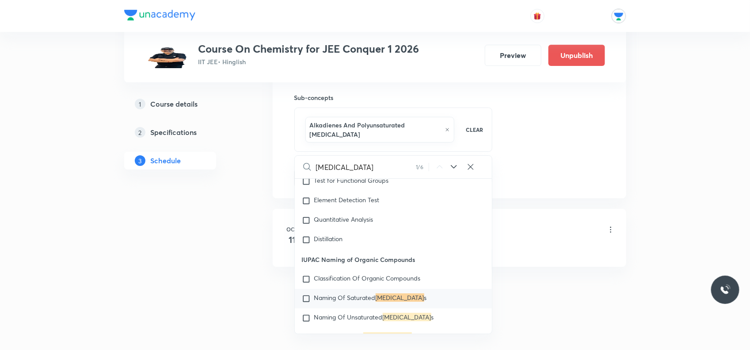
type input "[MEDICAL_DATA]"
click at [449, 164] on icon at bounding box center [454, 166] width 11 height 11
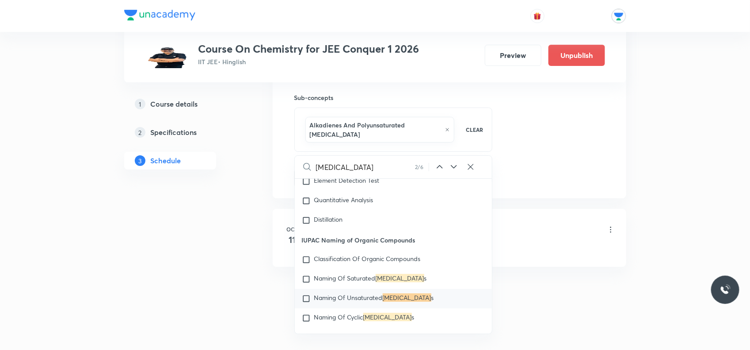
click at [449, 164] on icon at bounding box center [454, 166] width 11 height 11
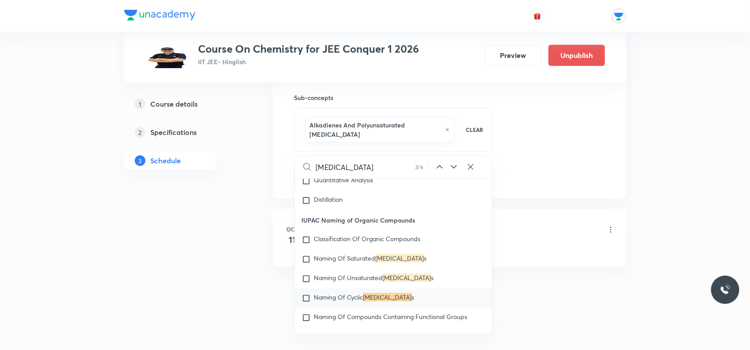
click at [449, 164] on icon at bounding box center [454, 166] width 11 height 11
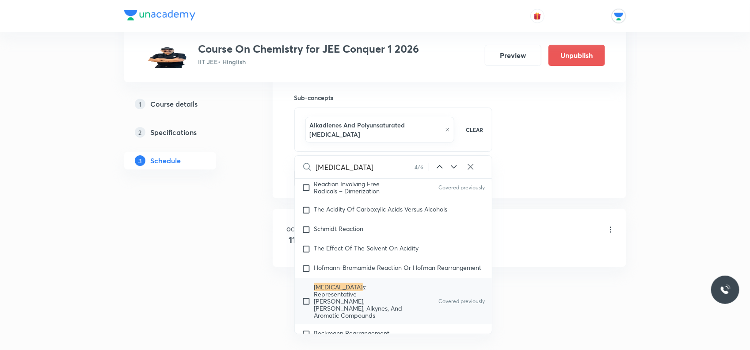
click at [449, 164] on icon at bounding box center [454, 166] width 11 height 11
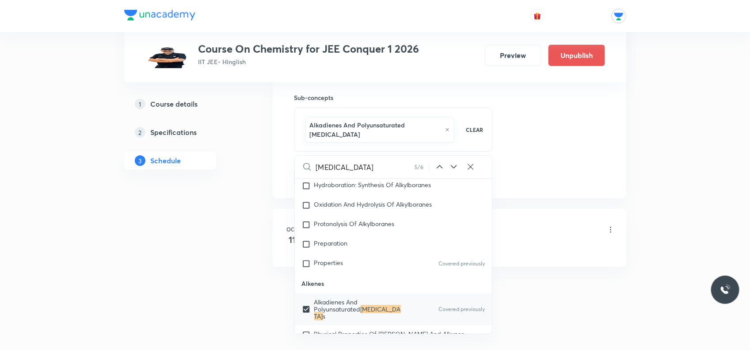
click at [449, 164] on icon at bounding box center [454, 166] width 11 height 11
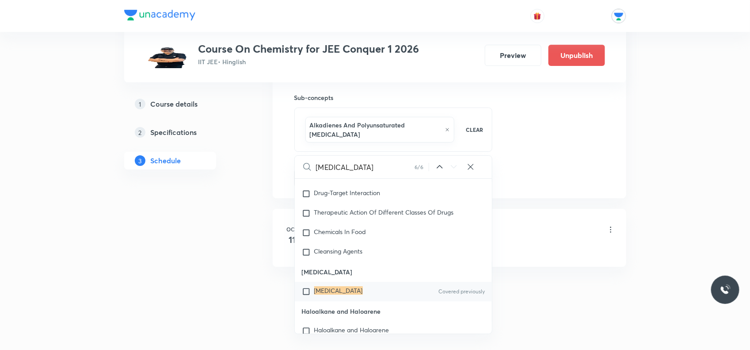
click at [449, 164] on icon at bounding box center [454, 166] width 11 height 11
click at [442, 164] on icon at bounding box center [440, 166] width 11 height 11
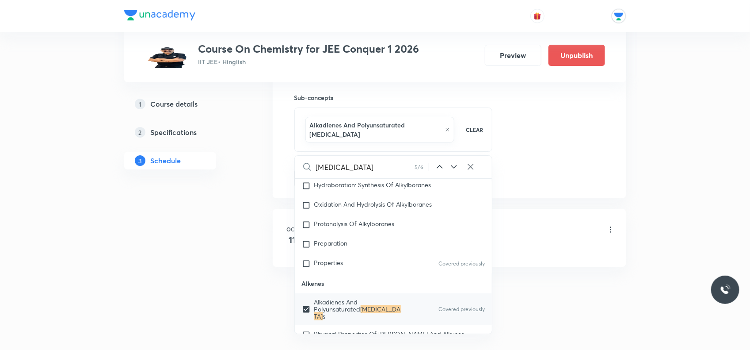
click at [441, 164] on icon at bounding box center [440, 166] width 11 height 11
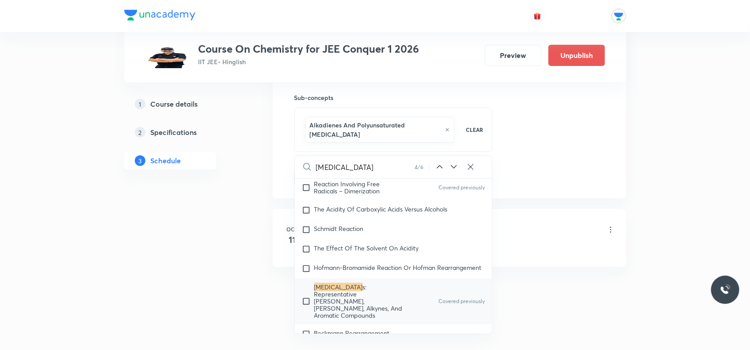
click at [441, 164] on icon at bounding box center [440, 166] width 11 height 11
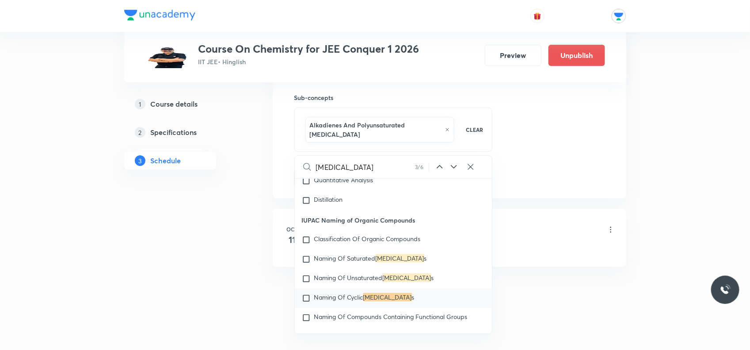
click at [441, 164] on icon at bounding box center [440, 166] width 11 height 11
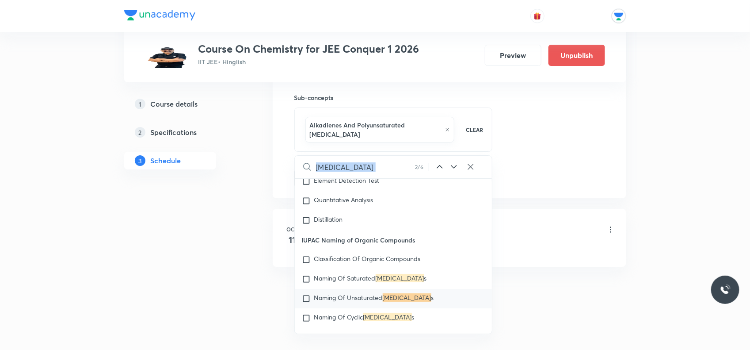
click at [441, 164] on icon at bounding box center [440, 166] width 11 height 11
checkbox input "true"
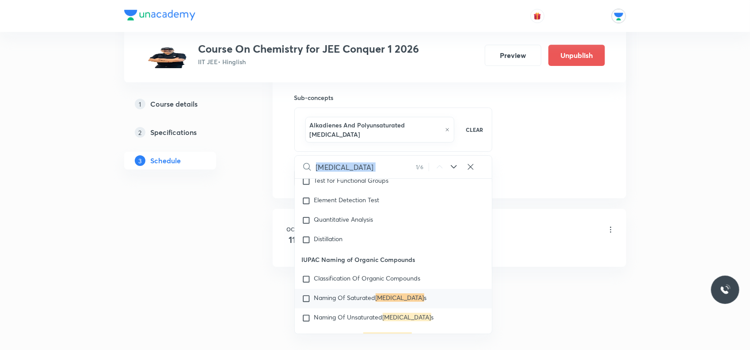
click at [441, 164] on icon at bounding box center [440, 166] width 11 height 11
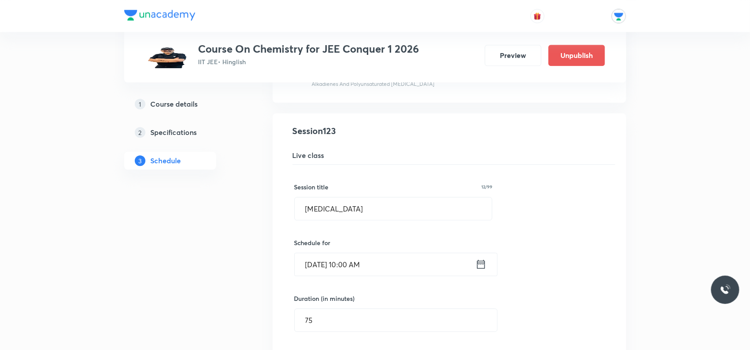
scroll to position [8724, 0]
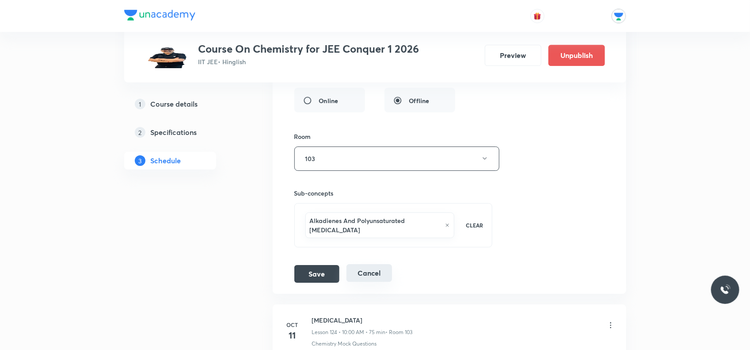
click at [376, 282] on button "Cancel" at bounding box center [370, 273] width 46 height 18
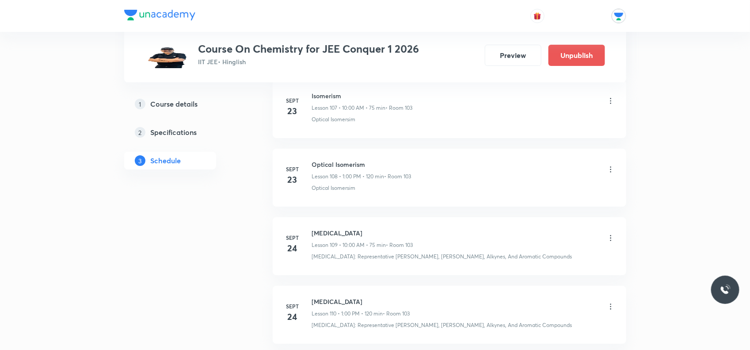
scroll to position [7213, 0]
